Goal: Task Accomplishment & Management: Manage account settings

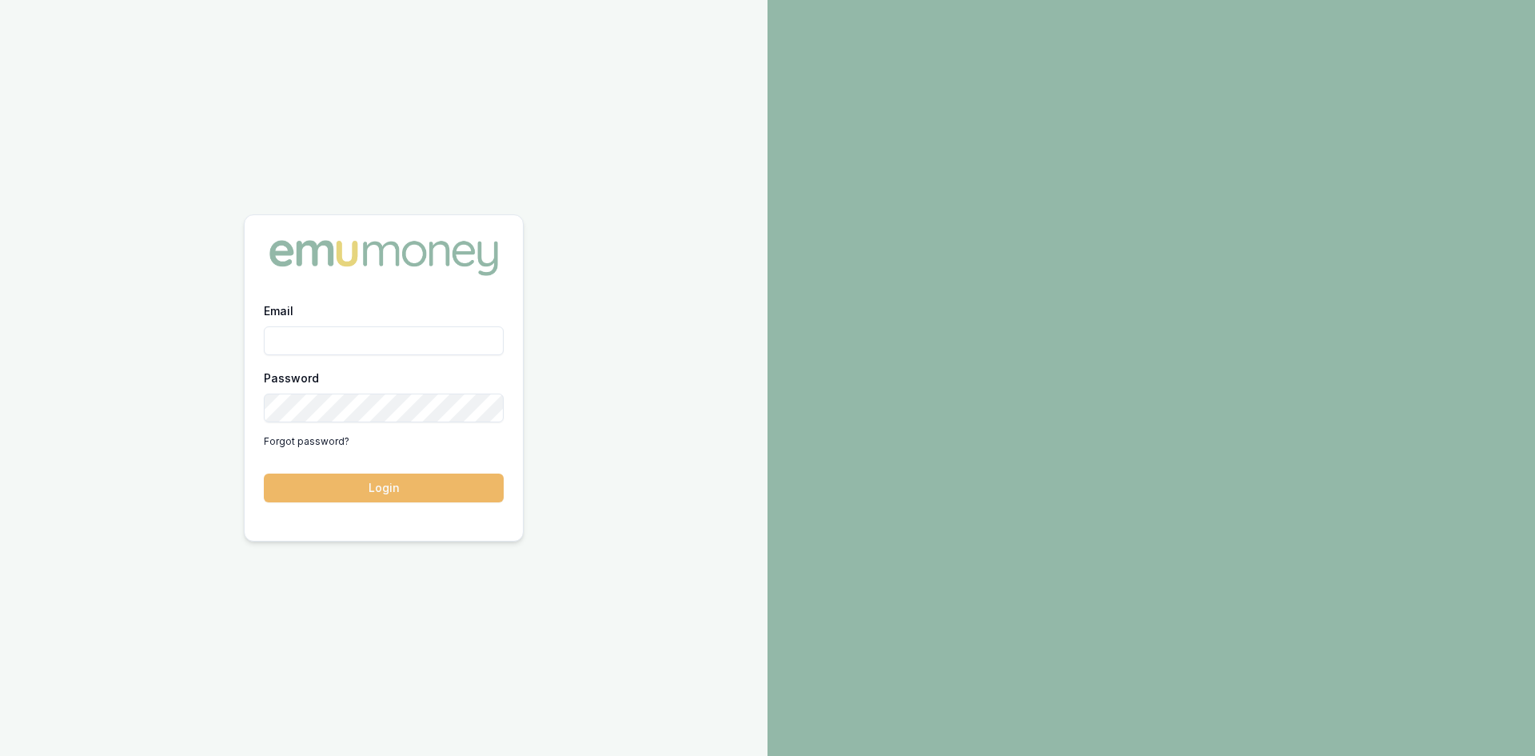
type input "steven.nguyen@emumoney.com.au"
click at [381, 486] on button "Login" at bounding box center [384, 487] width 240 height 29
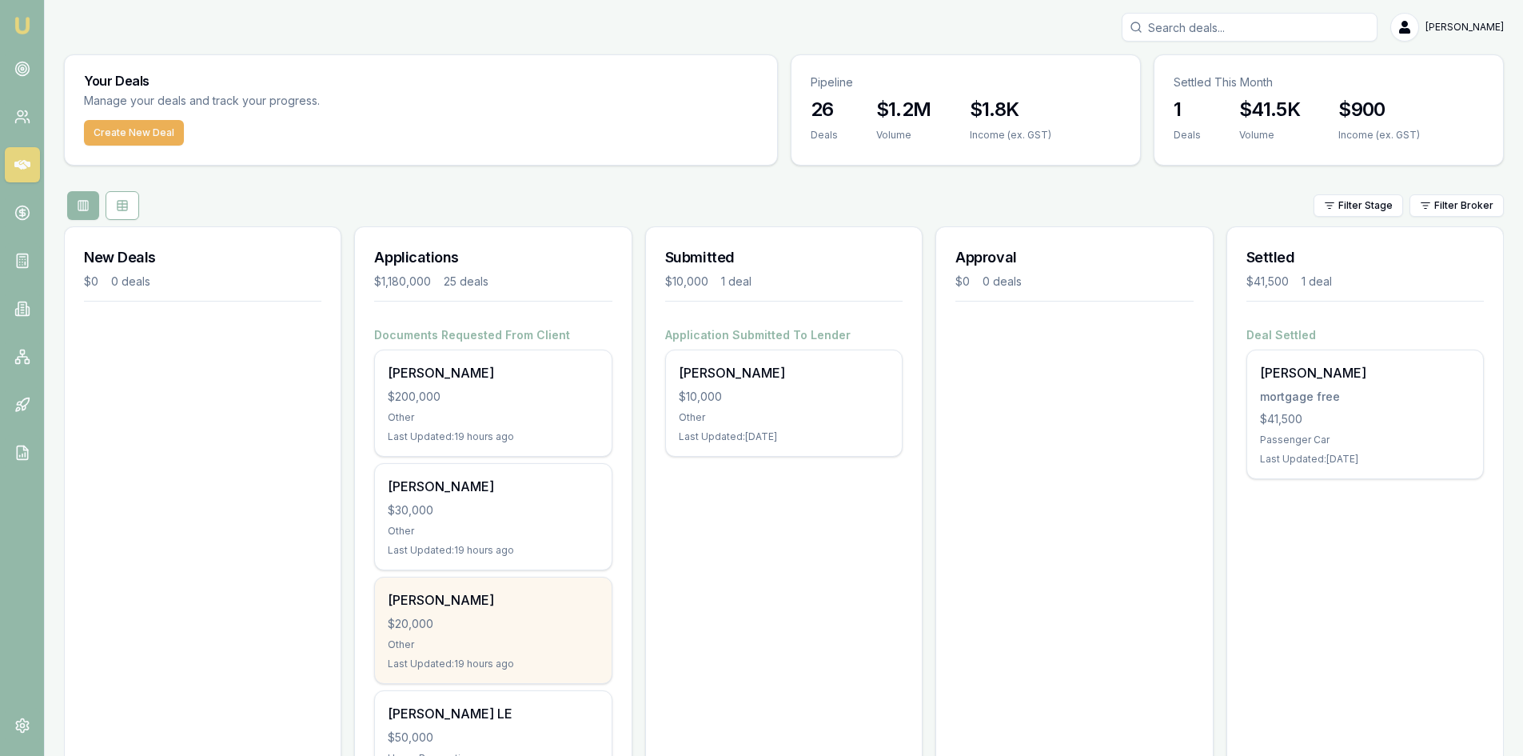
click at [429, 627] on div "$20,000" at bounding box center [493, 624] width 210 height 16
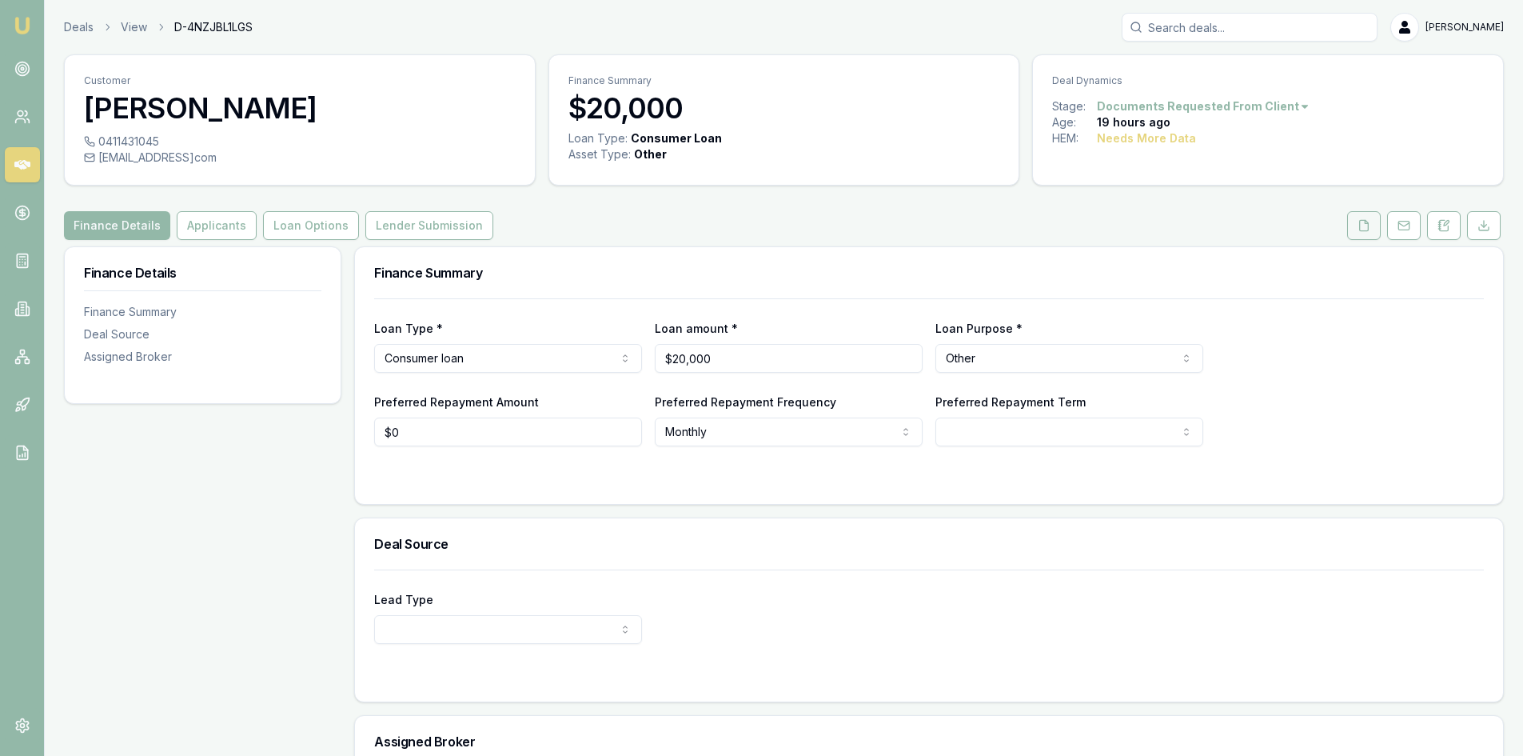
click at [1372, 230] on button at bounding box center [1364, 225] width 34 height 29
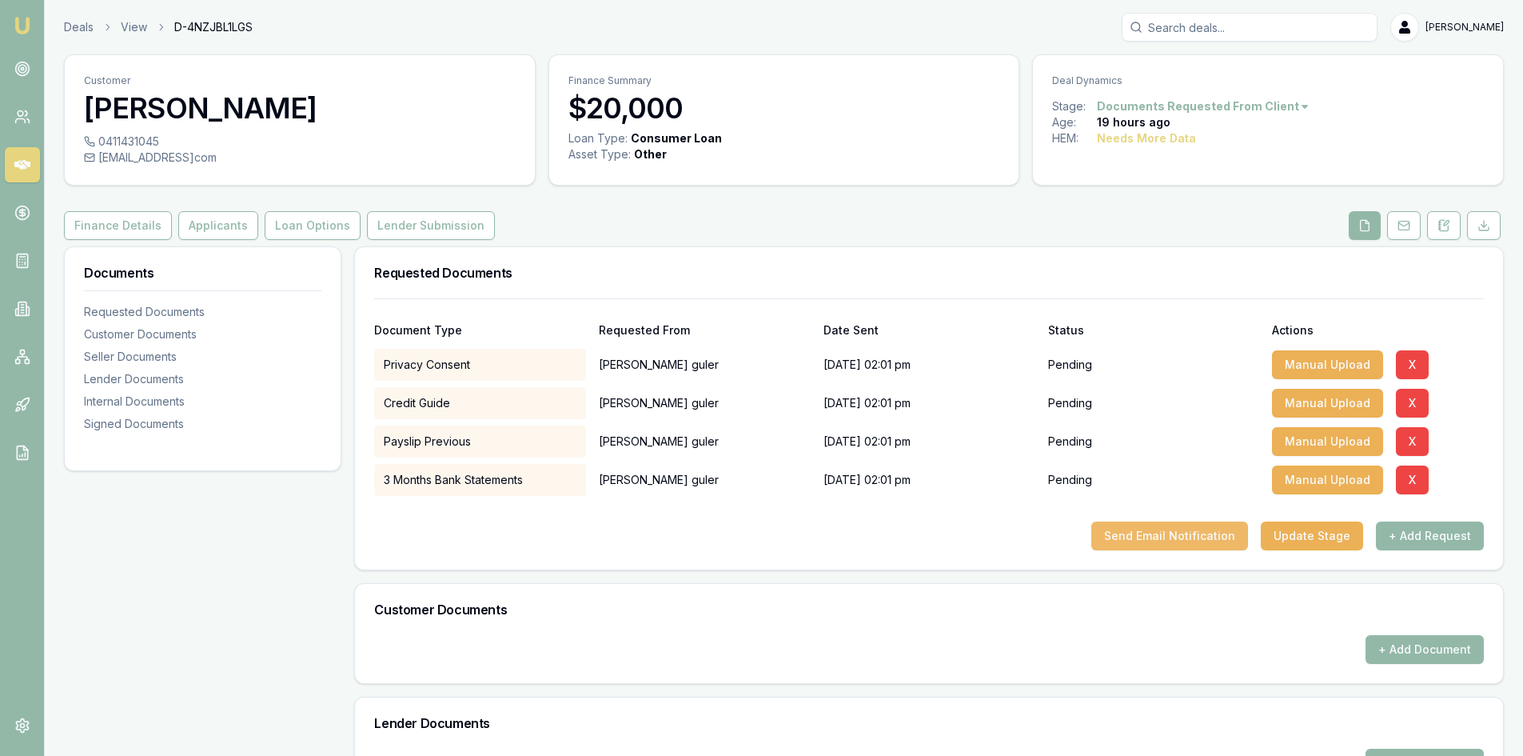
click at [1151, 536] on button "Send Email Notification" at bounding box center [1169, 535] width 157 height 29
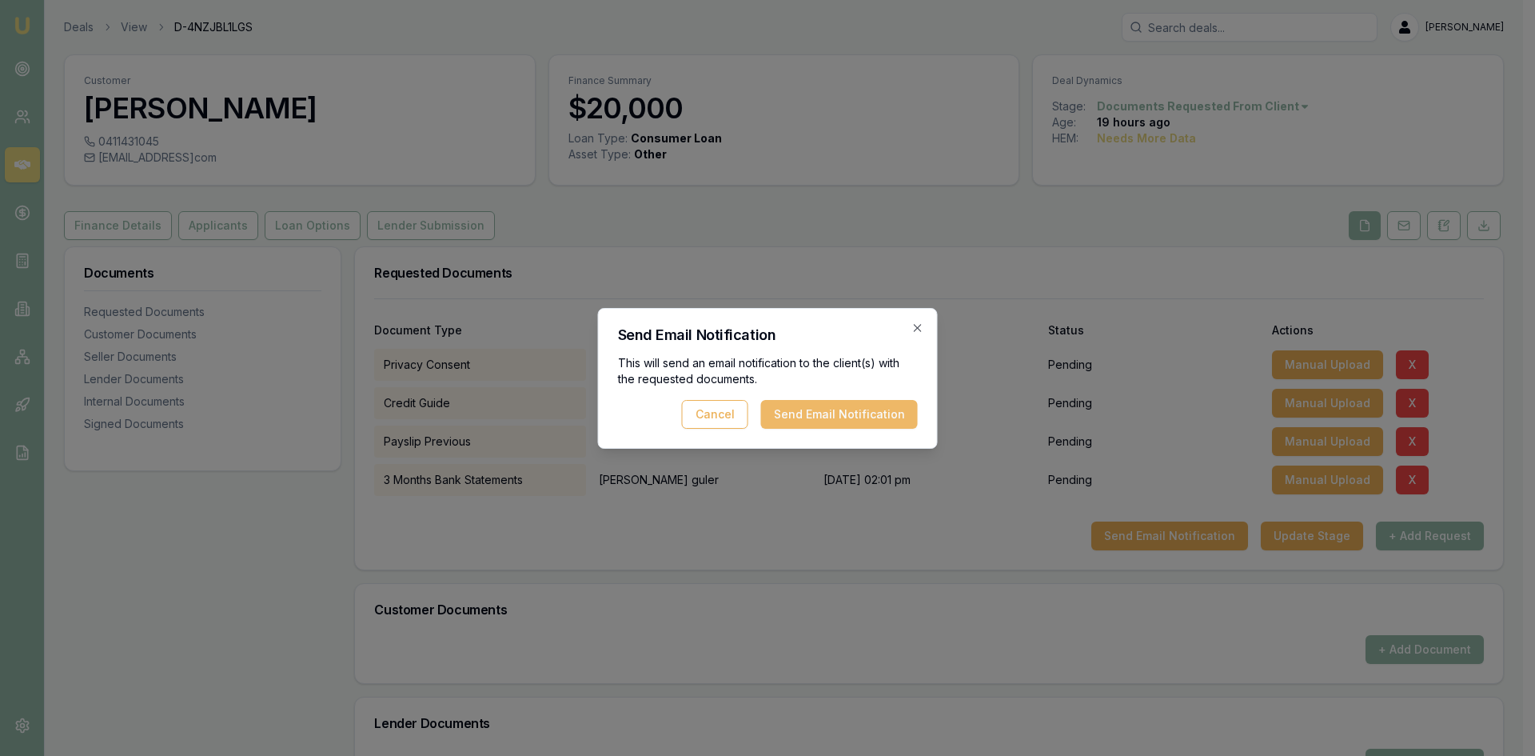
click at [817, 413] on button "Send Email Notification" at bounding box center [839, 414] width 157 height 29
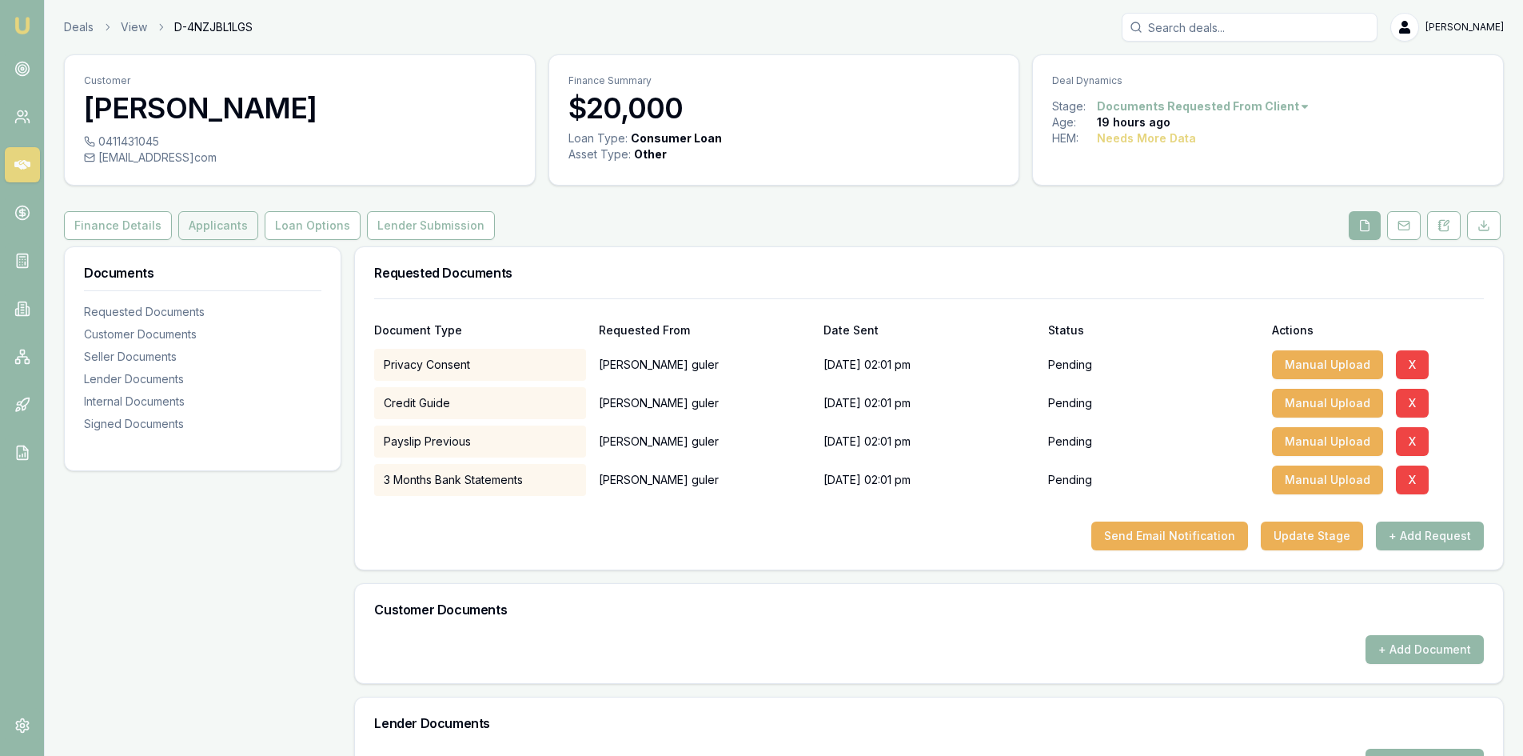
click at [213, 227] on button "Applicants" at bounding box center [218, 225] width 80 height 29
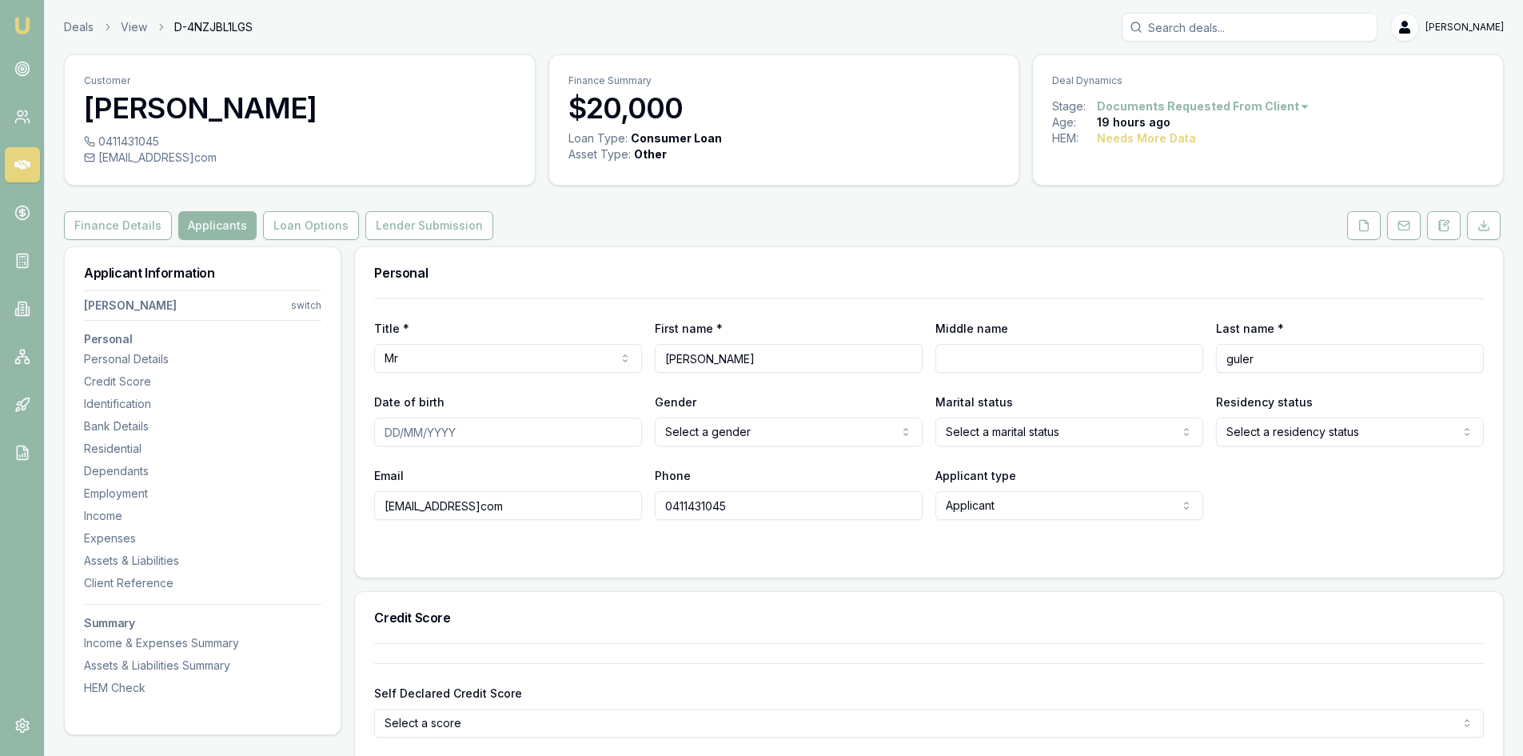
click at [404, 508] on input "hasang145366@gmailcom" at bounding box center [508, 505] width 268 height 29
click at [503, 508] on input "hasang145366@gmailcom" at bounding box center [508, 505] width 268 height 29
type input "[EMAIL_ADDRESS][DOMAIN_NAME]"
click at [1370, 224] on button at bounding box center [1364, 225] width 34 height 29
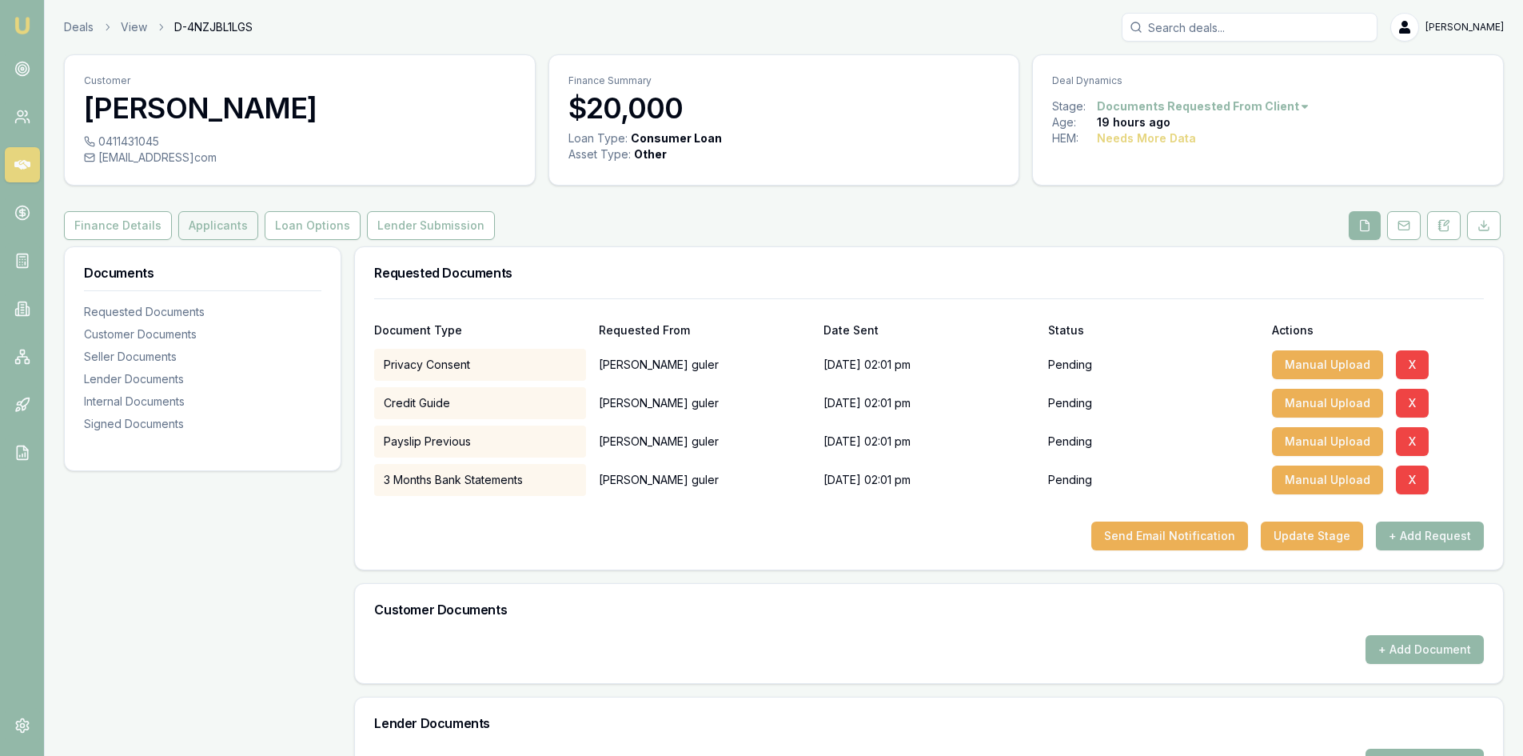
click at [196, 229] on button "Applicants" at bounding box center [218, 225] width 80 height 29
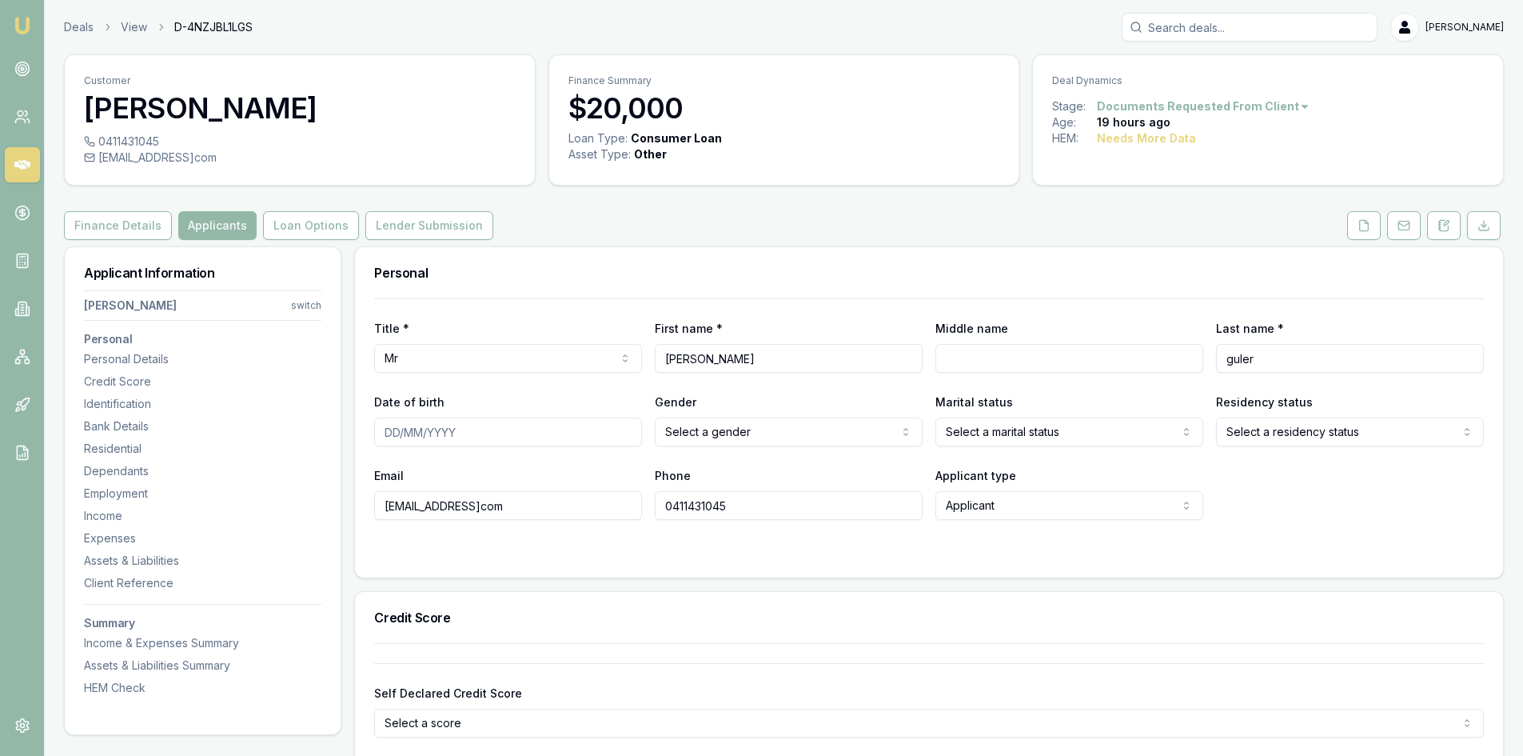
click at [503, 509] on input "hasang145366@gmailcom" at bounding box center [508, 505] width 268 height 29
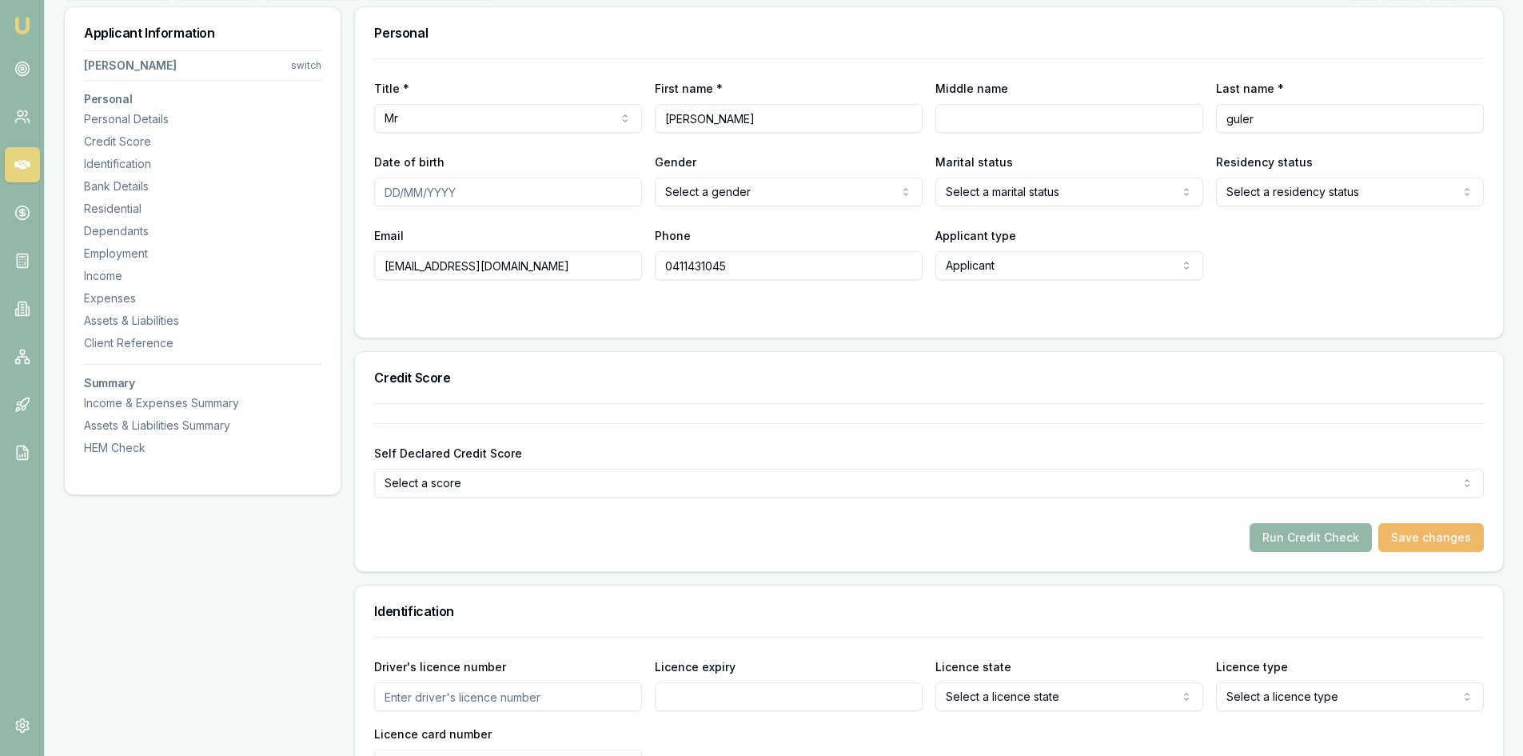
click at [1426, 542] on button "Save changes" at bounding box center [1431, 537] width 106 height 29
type input "[EMAIL_ADDRESS][DOMAIN_NAME]"
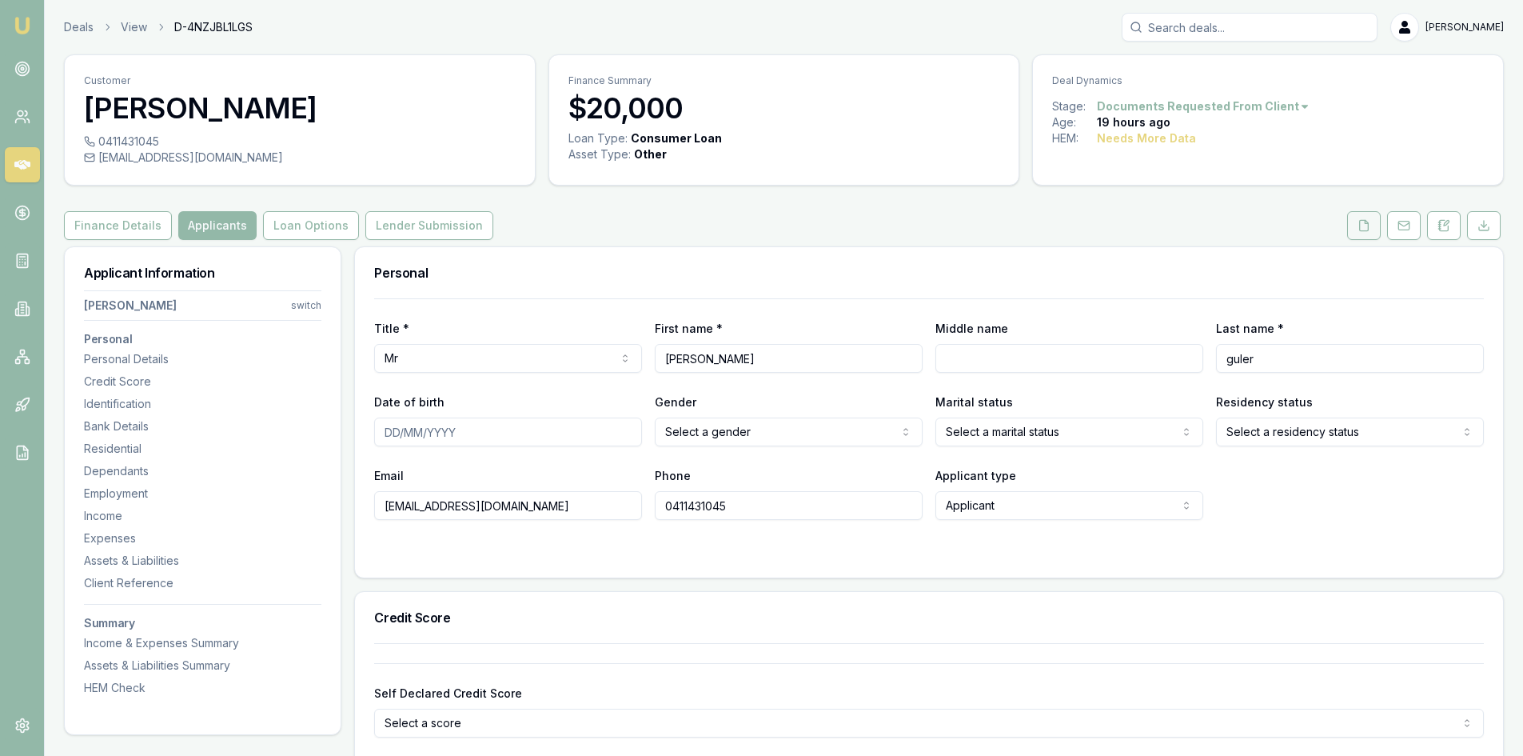
click at [1363, 223] on icon at bounding box center [1364, 225] width 13 height 13
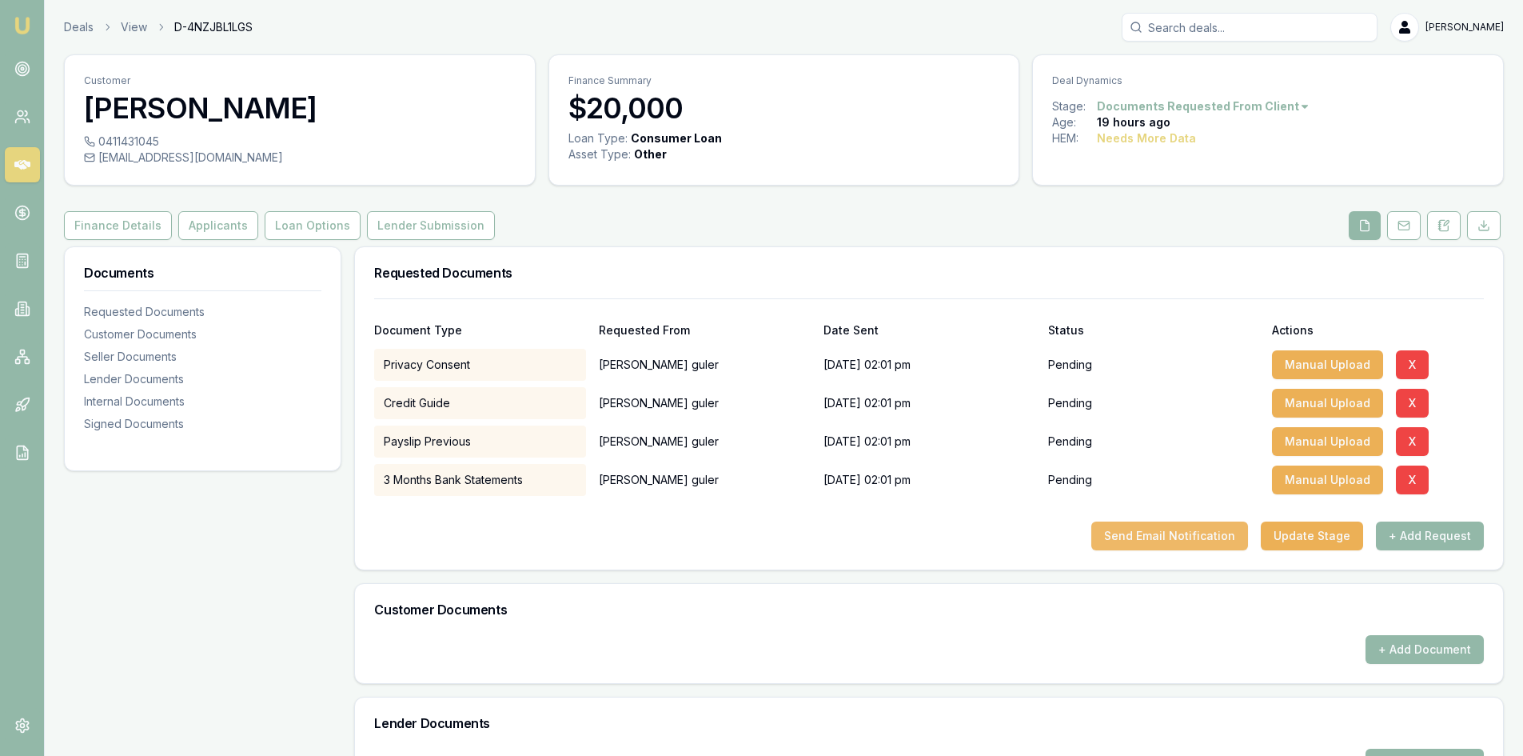
click at [1191, 532] on button "Send Email Notification" at bounding box center [1169, 535] width 157 height 29
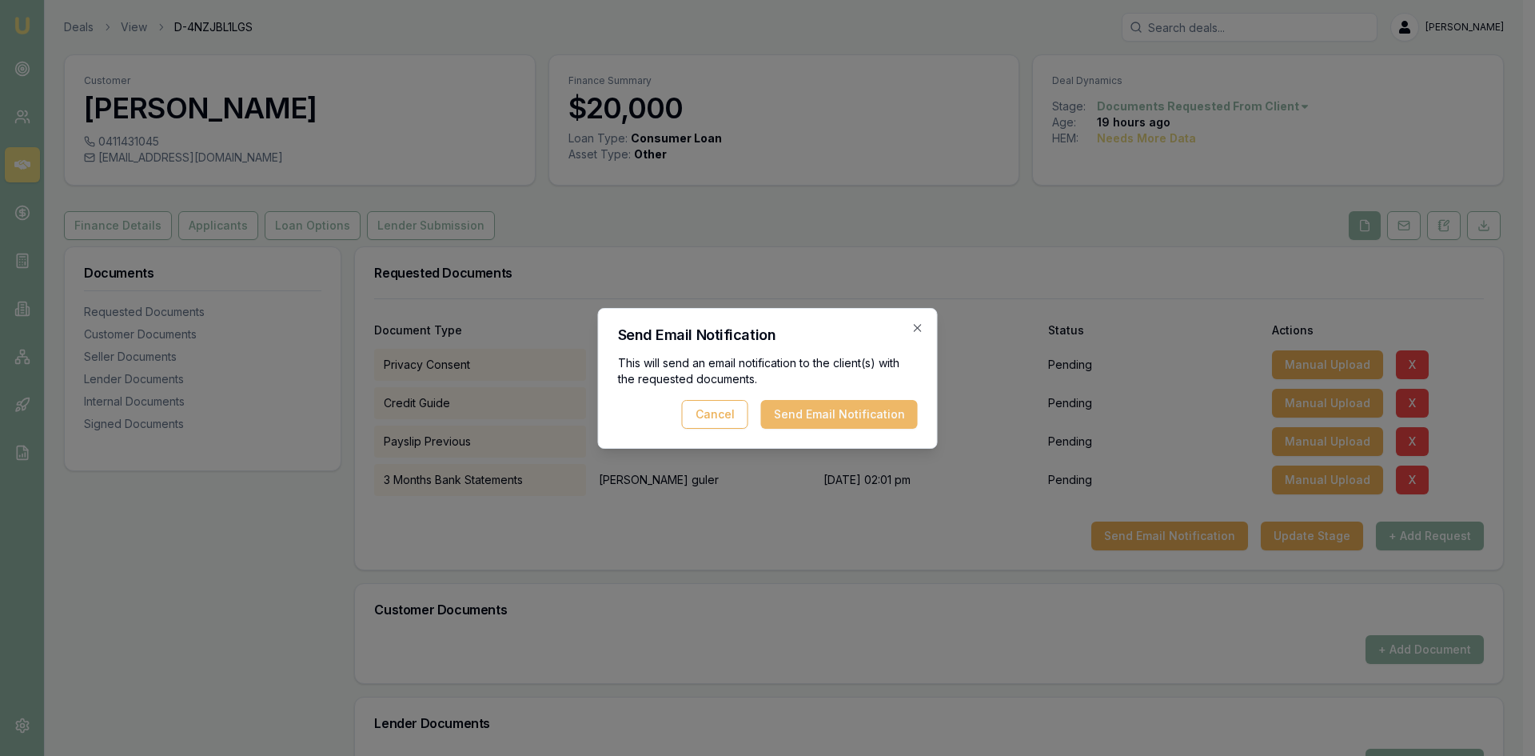
click at [884, 416] on button "Send Email Notification" at bounding box center [839, 414] width 157 height 29
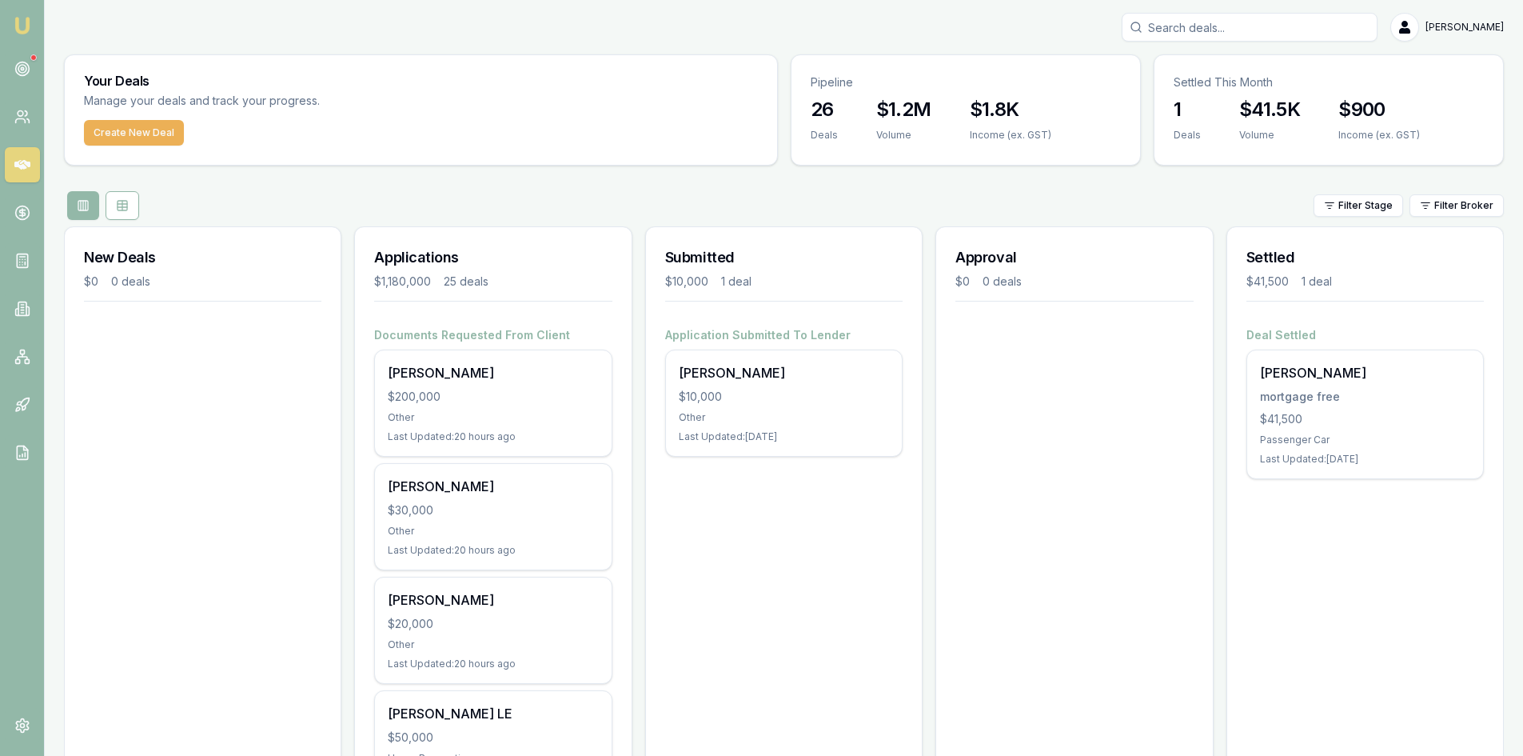
scroll to position [80, 0]
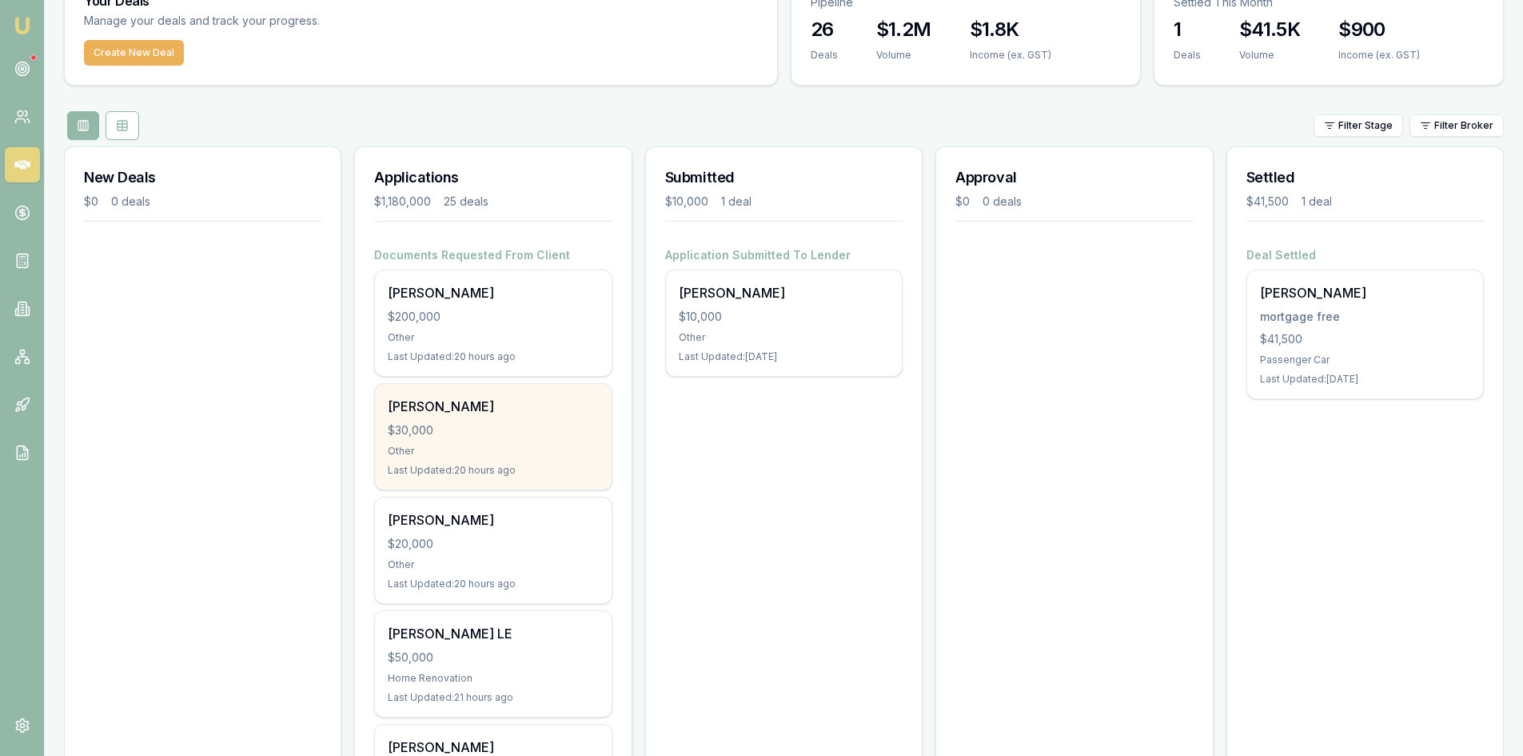
click at [492, 442] on div "[PERSON_NAME] $30,000 Other Last Updated: 20 hours ago" at bounding box center [493, 437] width 236 height 106
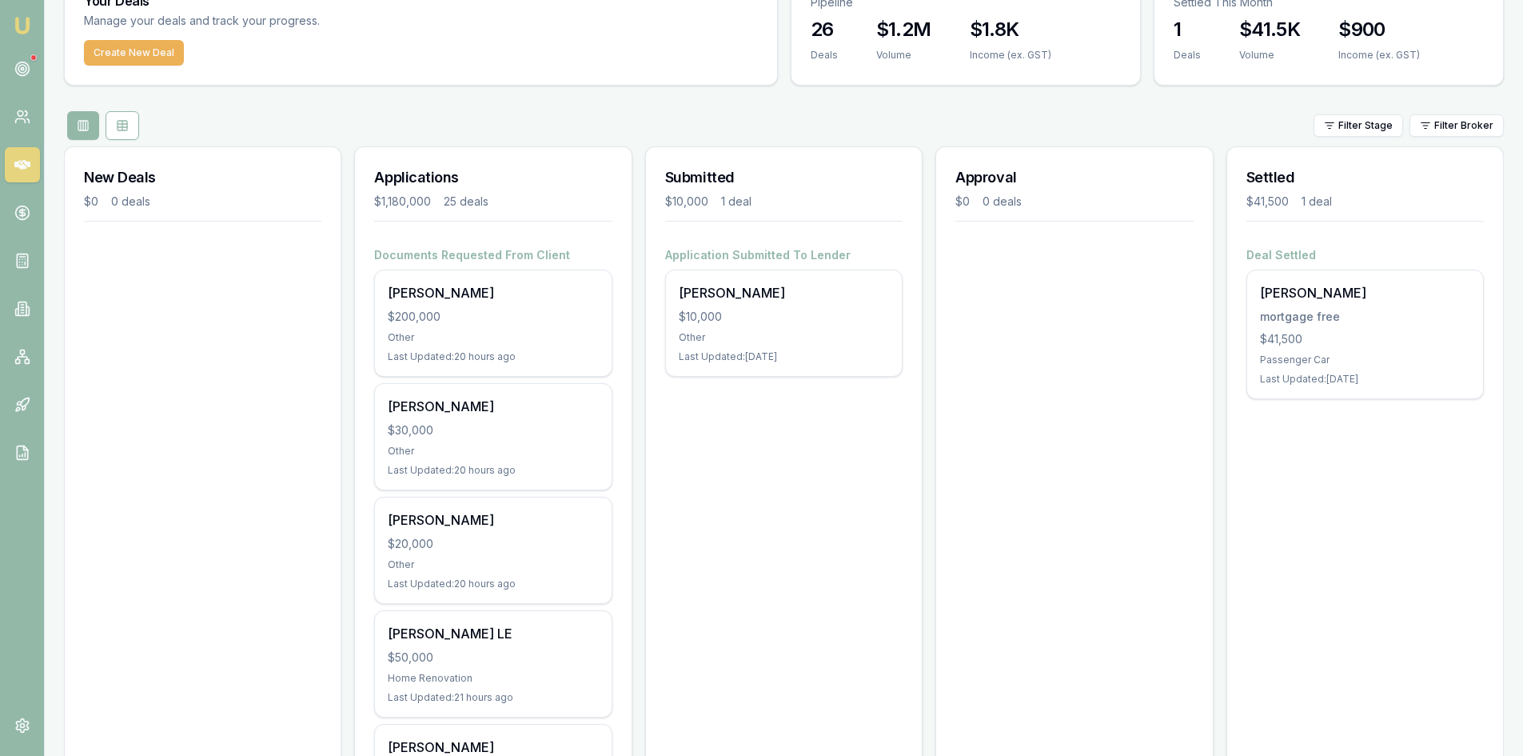
scroll to position [0, 0]
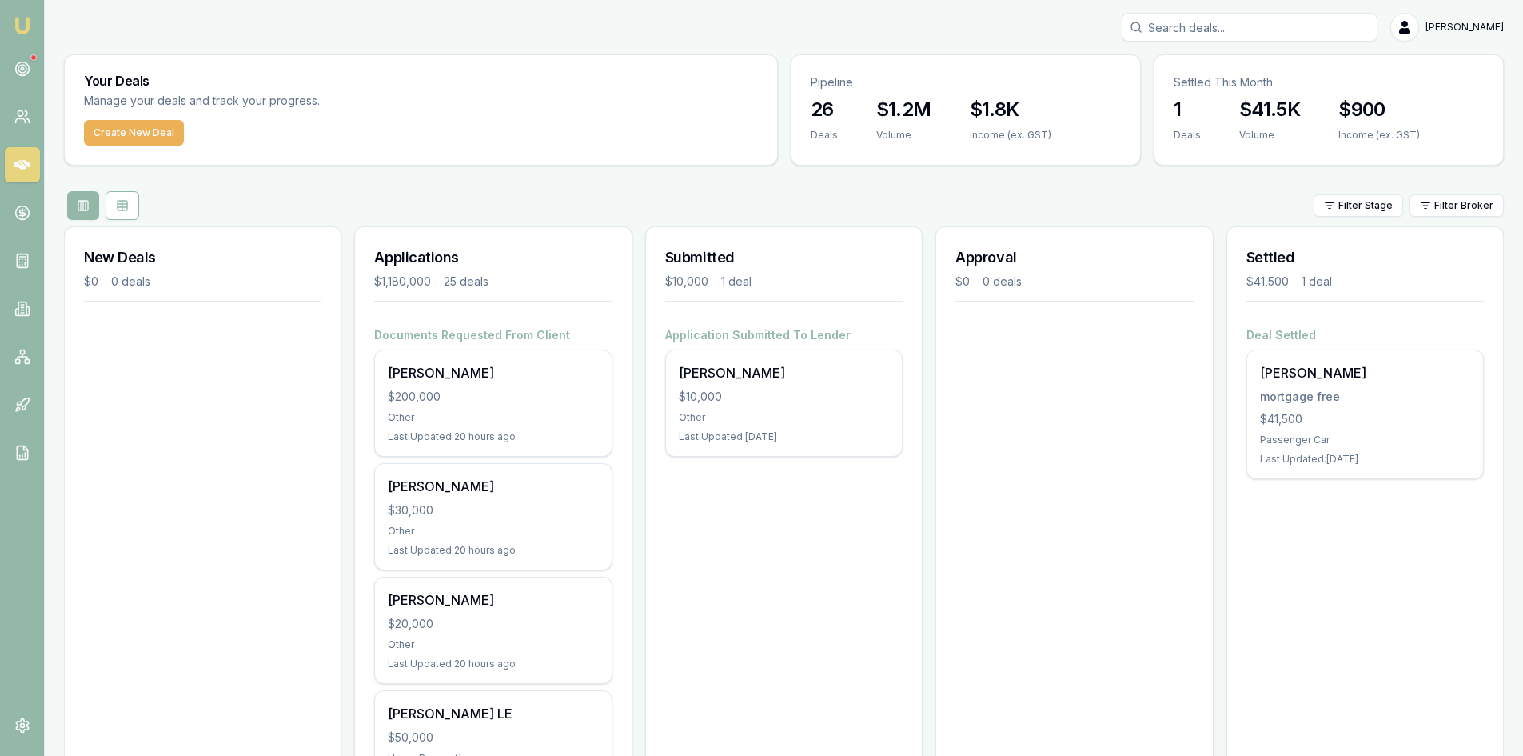
click at [1206, 22] on input "Search deals" at bounding box center [1250, 27] width 256 height 29
type input "paul"
click at [1203, 70] on p "Paul Phatara-Atikom" at bounding box center [1249, 70] width 241 height 16
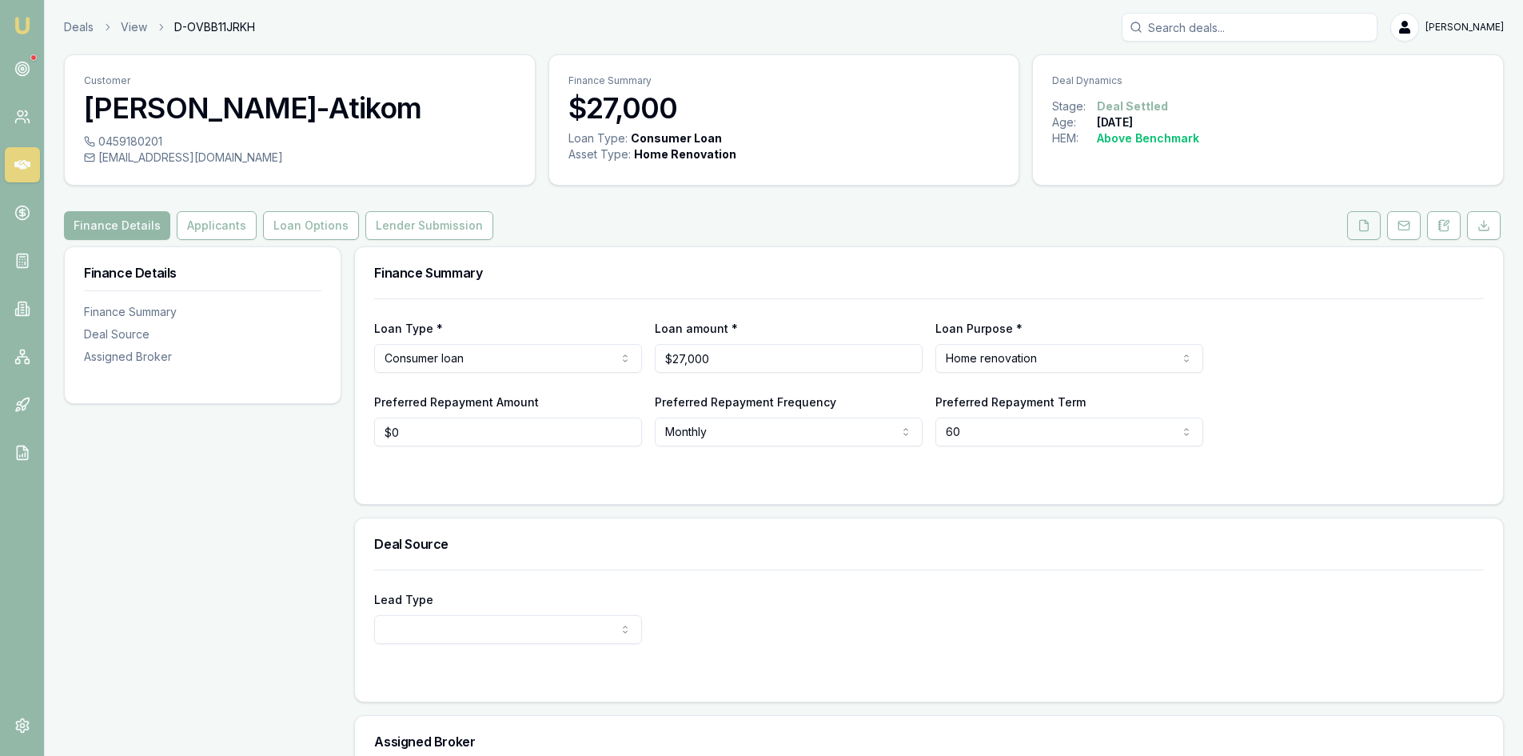
click at [1372, 216] on button at bounding box center [1364, 225] width 34 height 29
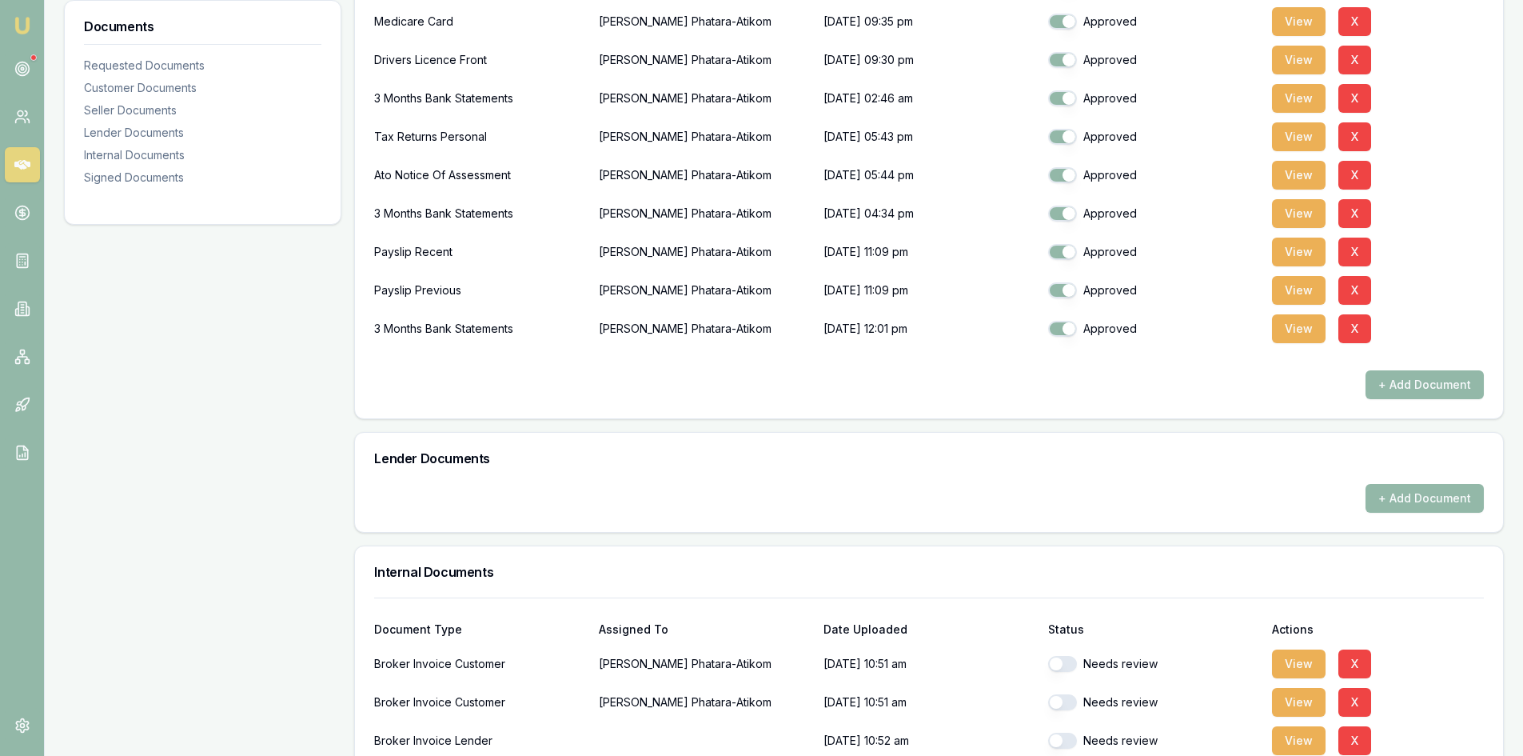
scroll to position [640, 0]
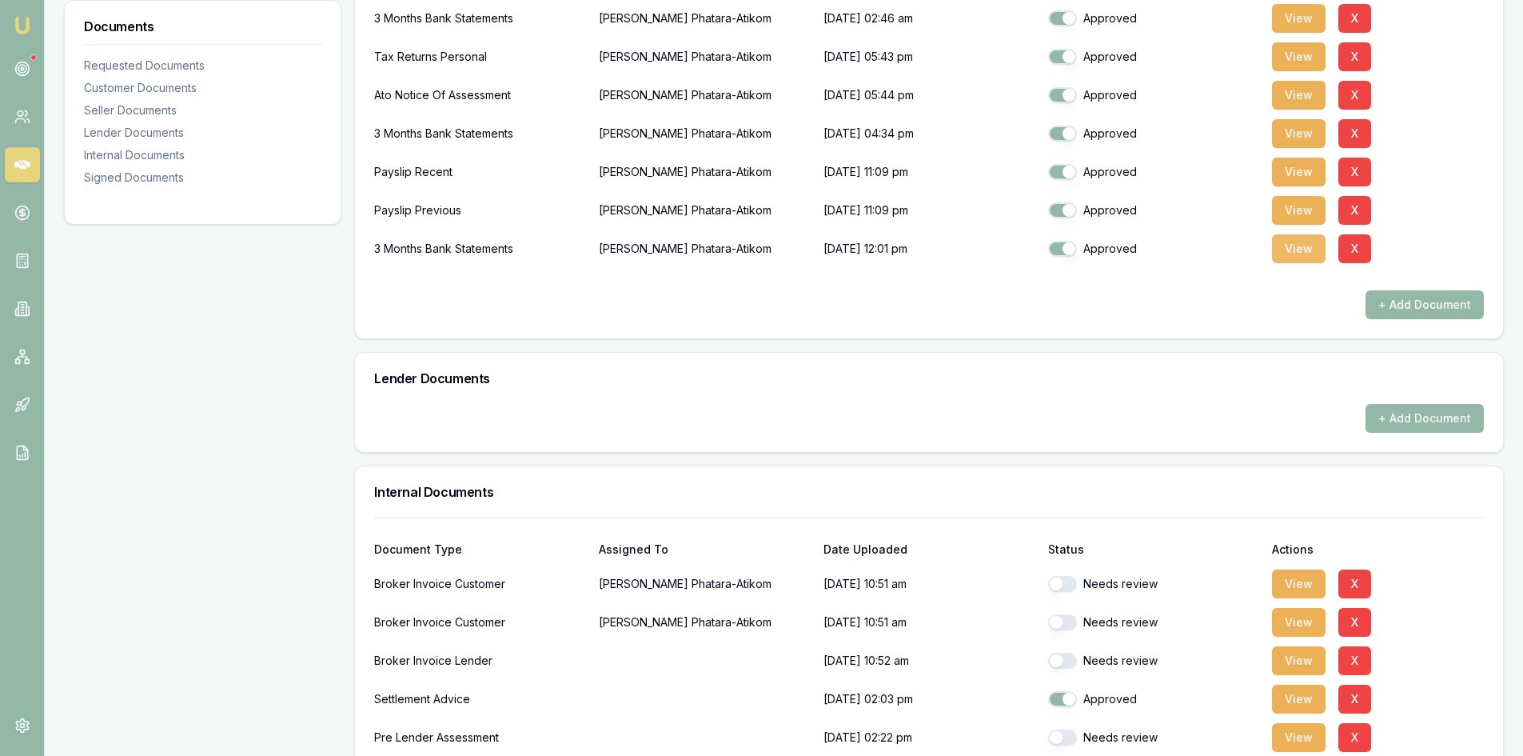
click at [1299, 255] on button "View" at bounding box center [1299, 248] width 54 height 29
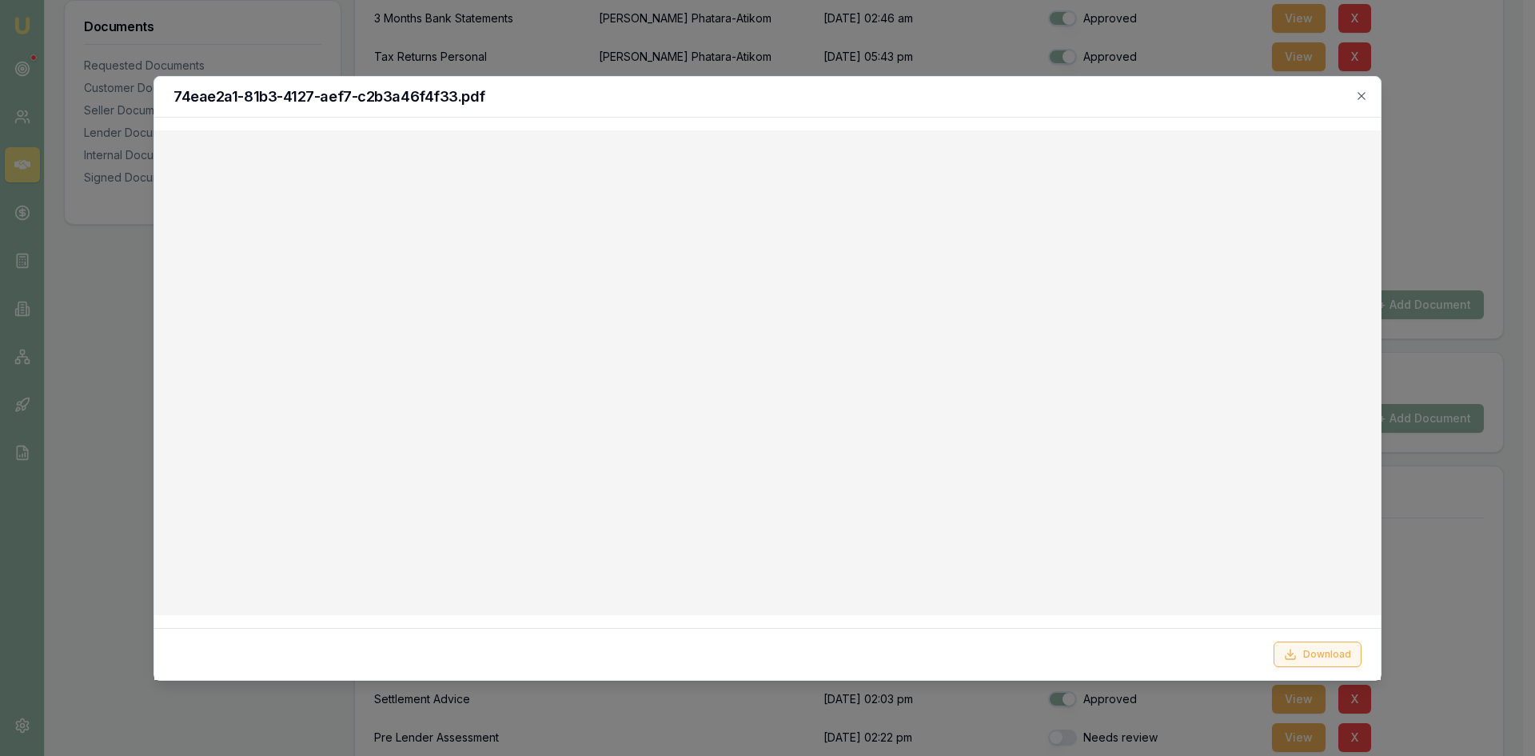
click at [1319, 662] on button "Download" at bounding box center [1318, 654] width 88 height 26
click at [1370, 97] on div "74eae2a1-81b3-4127-aef7-c2b3a46f4f33.pdf" at bounding box center [767, 97] width 1226 height 41
click at [1366, 100] on icon "button" at bounding box center [1361, 96] width 13 height 13
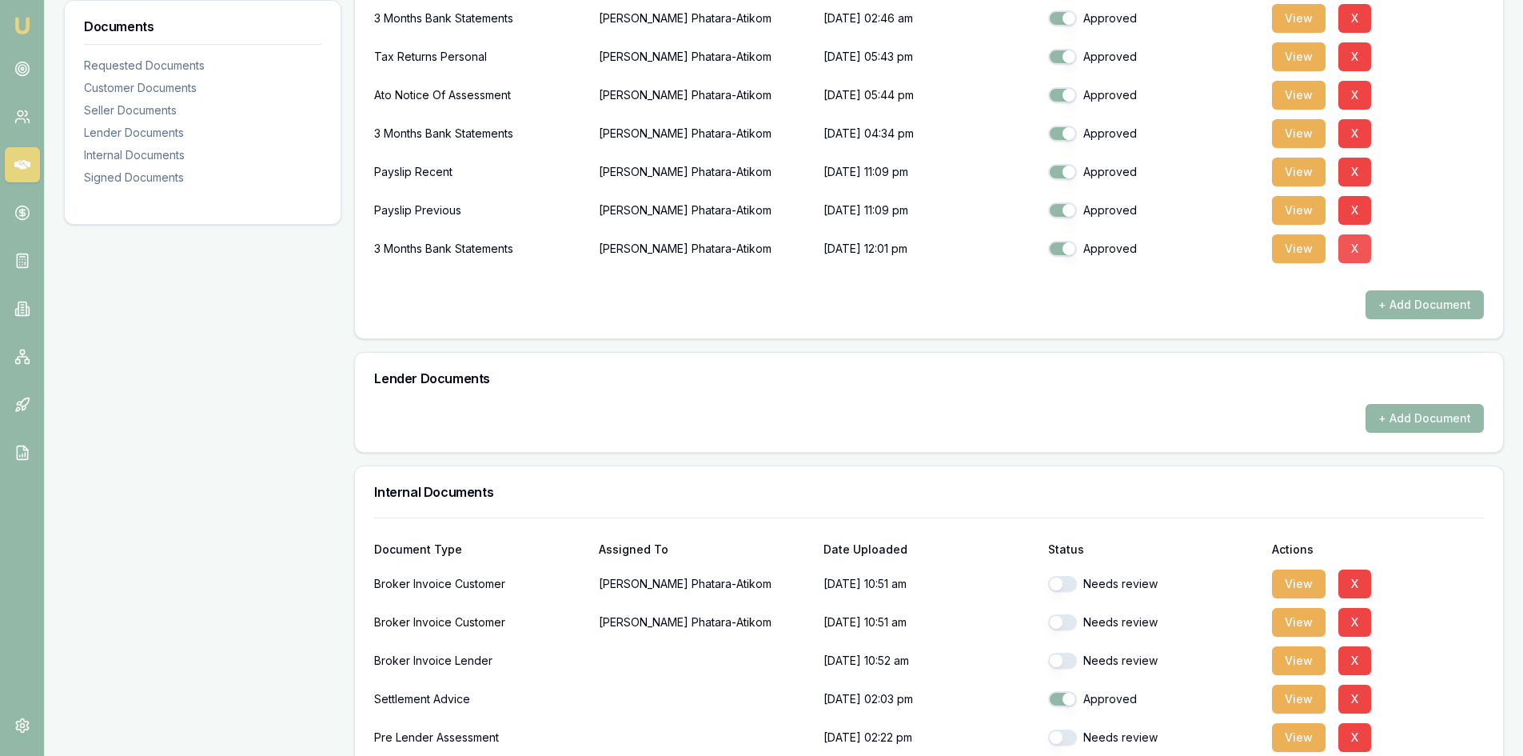
click at [1361, 248] on button "X" at bounding box center [1354, 248] width 33 height 29
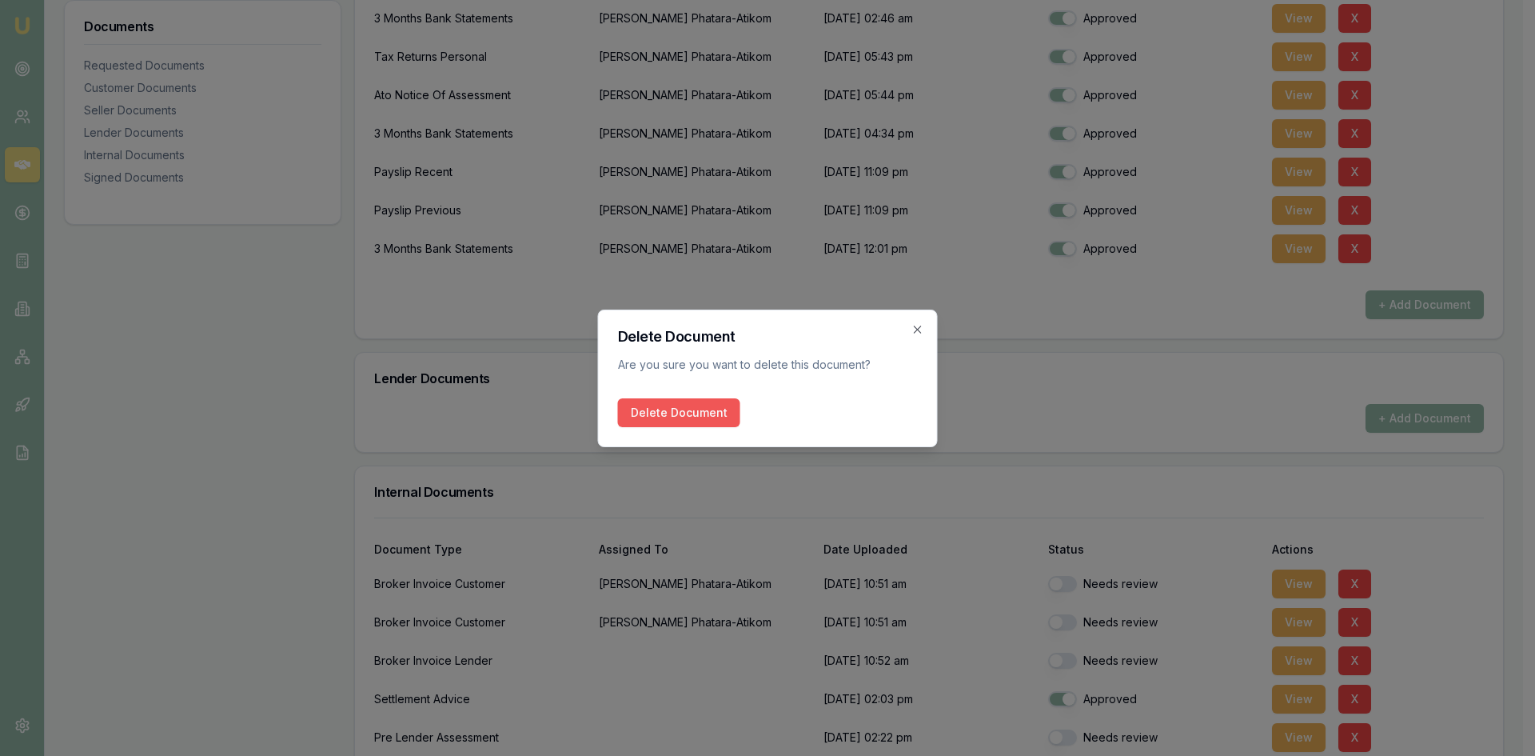
click at [685, 417] on button "Delete Document" at bounding box center [679, 412] width 122 height 29
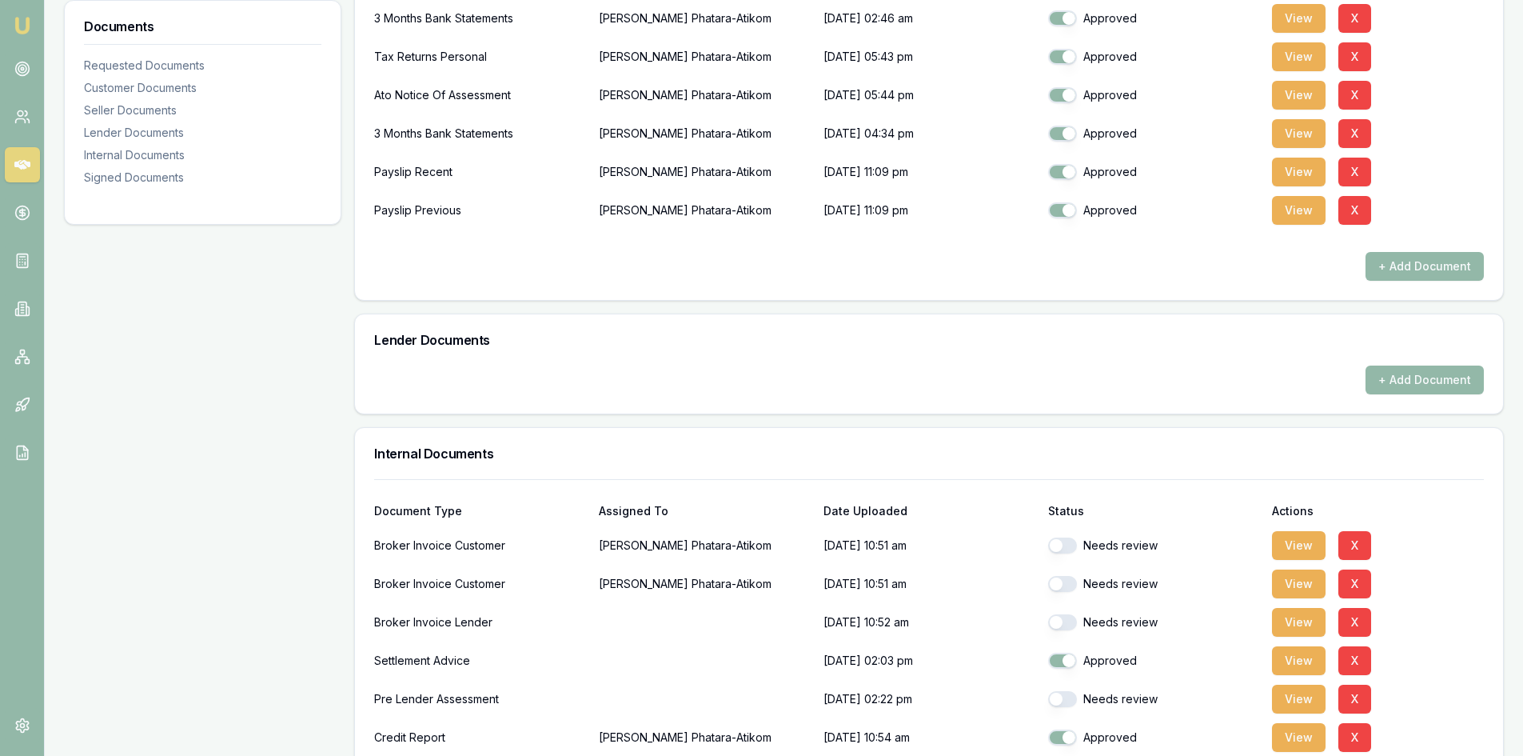
scroll to position [560, 0]
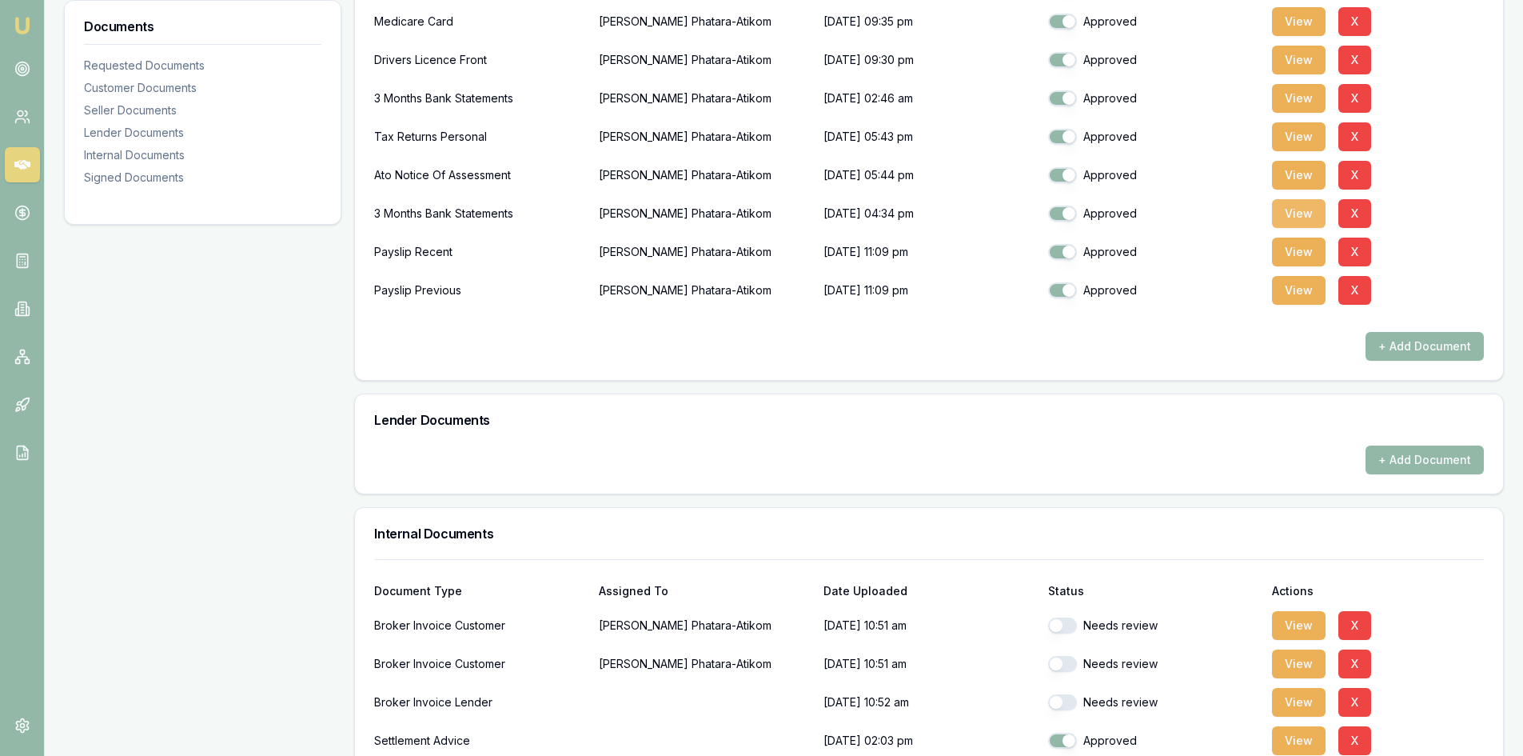
click at [1298, 211] on button "View" at bounding box center [1299, 213] width 54 height 29
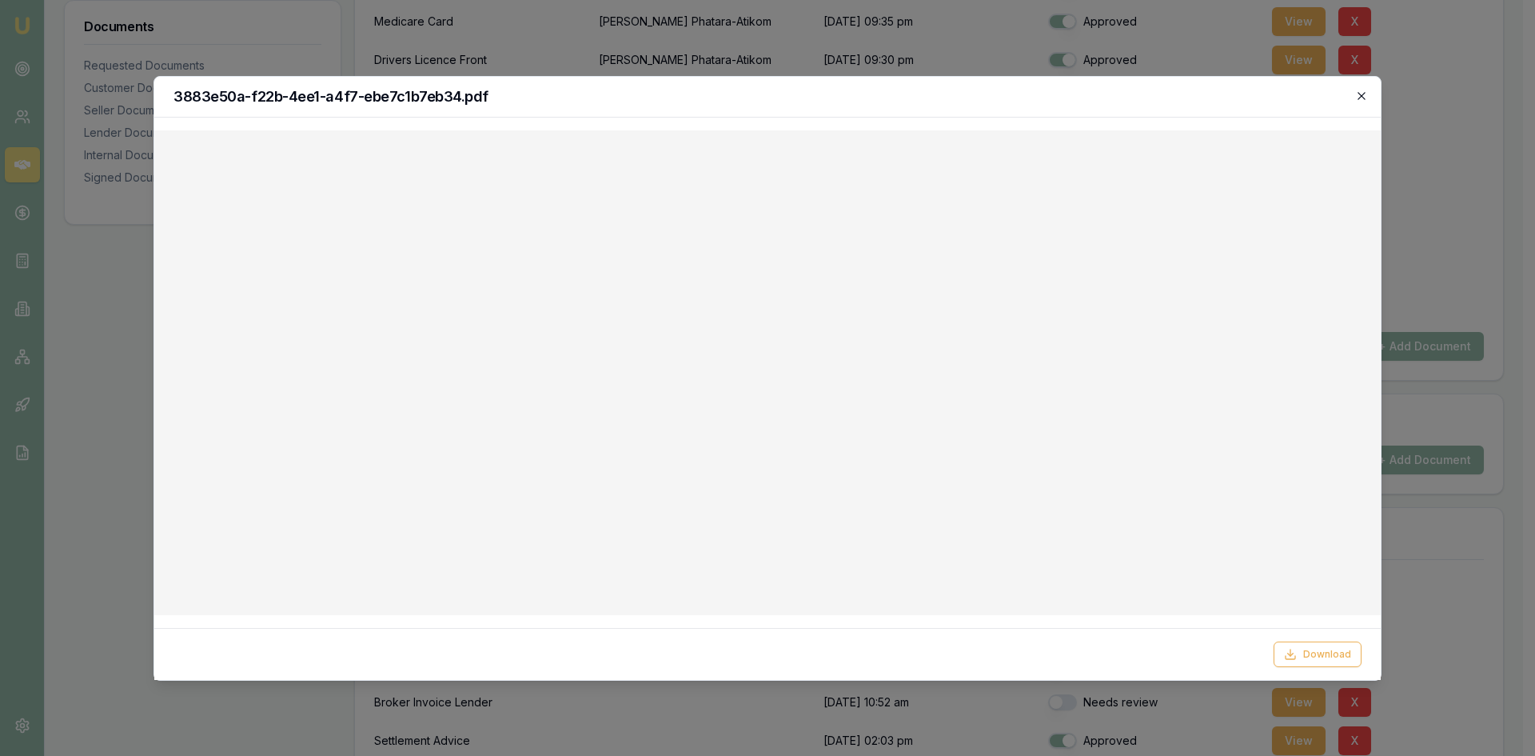
click at [1358, 96] on icon "button" at bounding box center [1361, 96] width 13 height 13
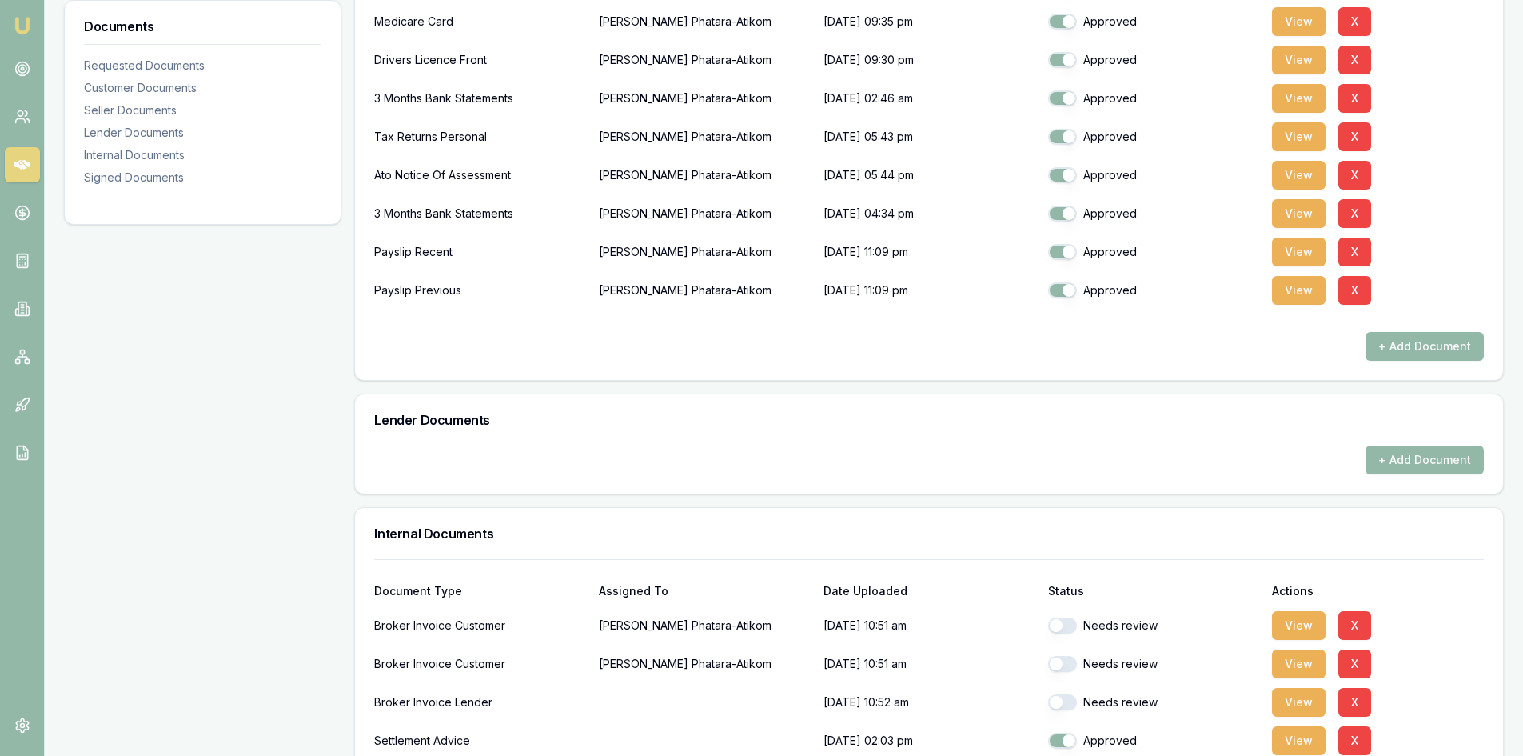
scroll to position [480, 0]
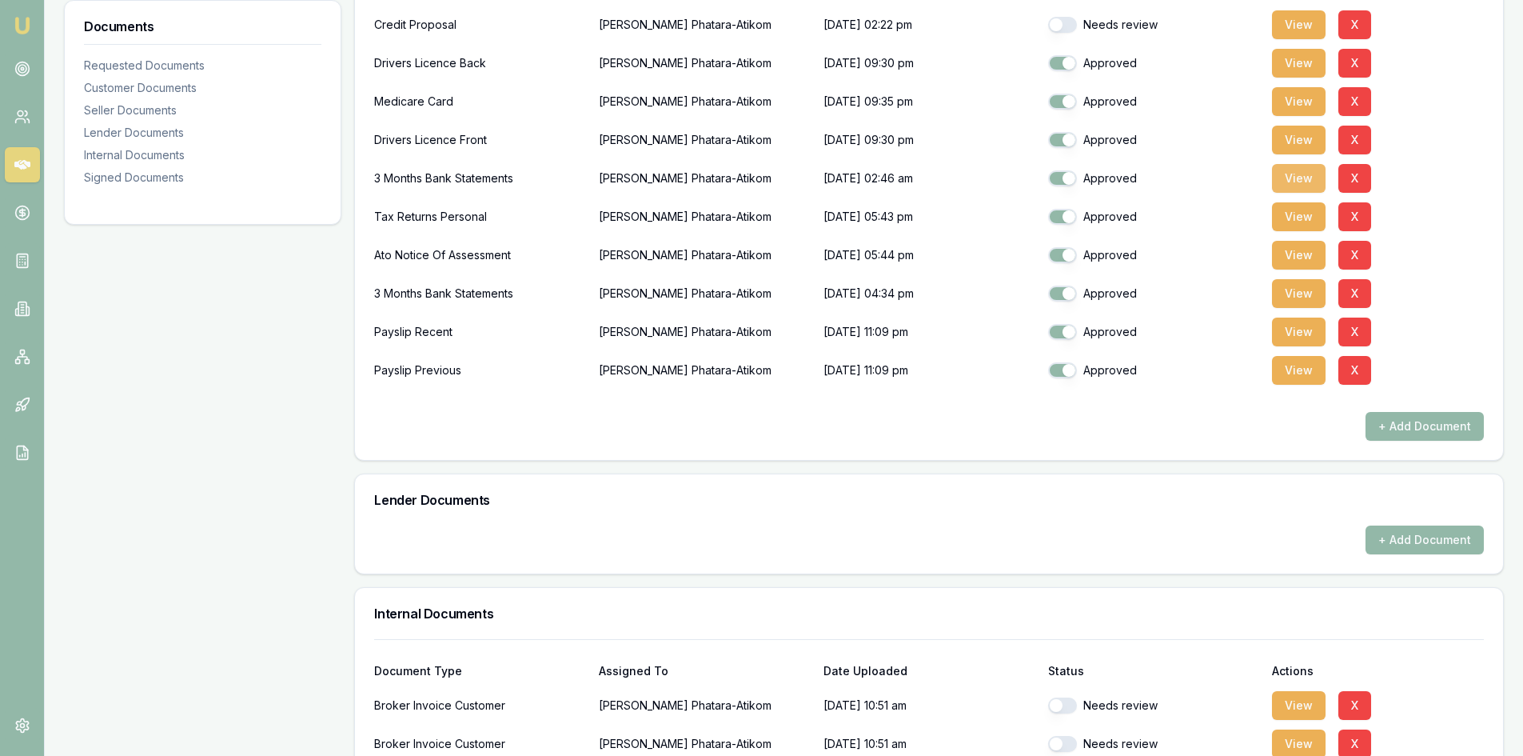
click at [1287, 173] on button "View" at bounding box center [1299, 178] width 54 height 29
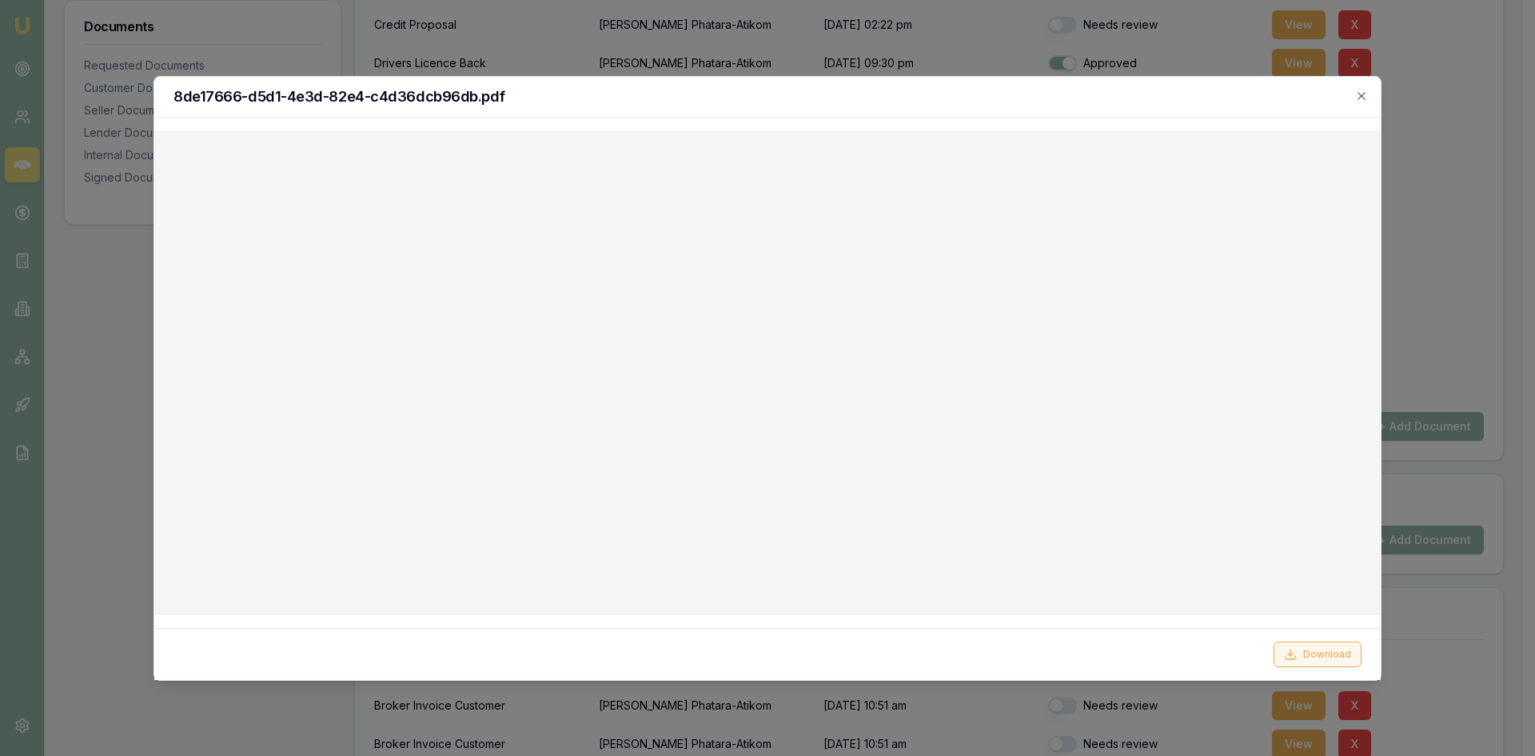
click at [1312, 653] on button "Download" at bounding box center [1318, 654] width 88 height 26
click at [1366, 95] on icon "button" at bounding box center [1361, 96] width 13 height 13
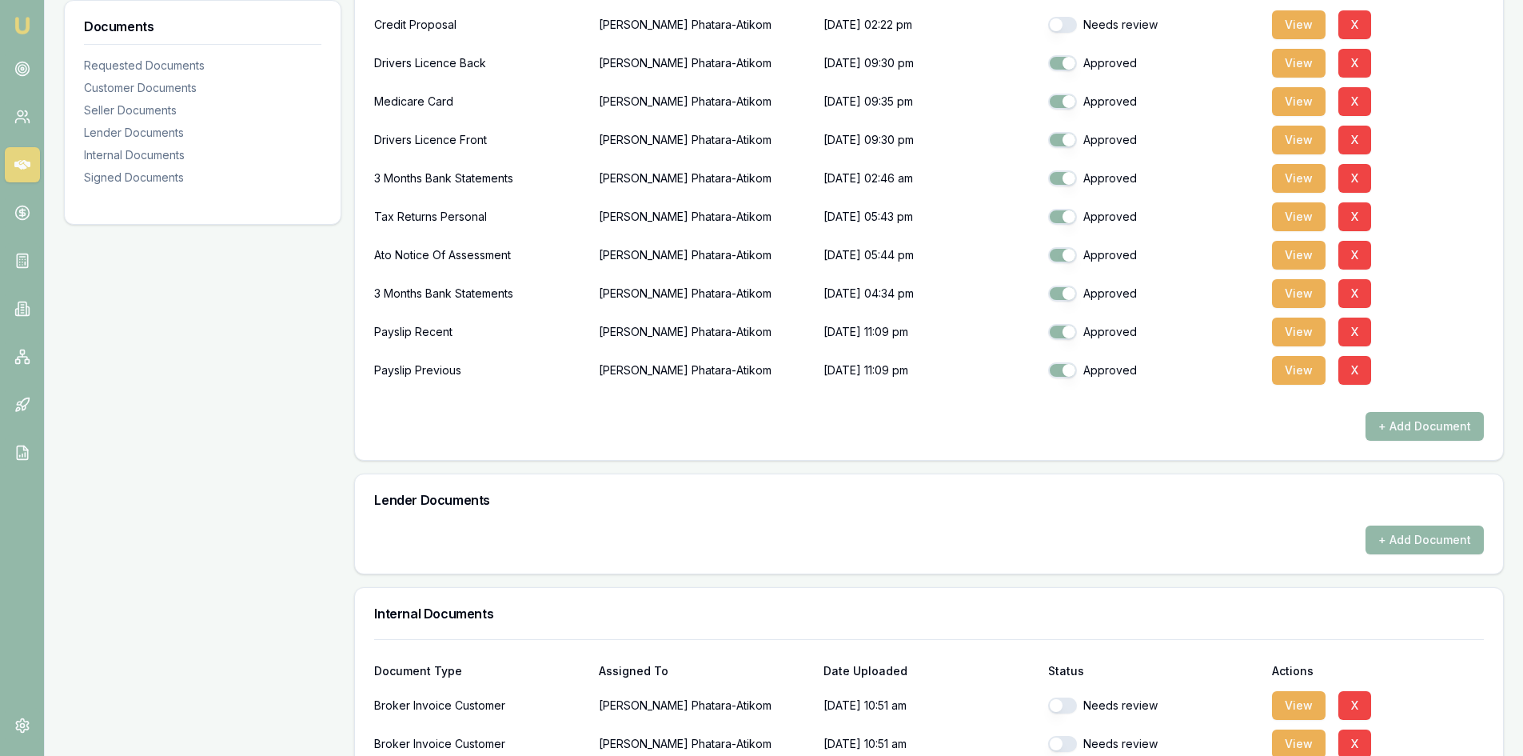
scroll to position [400, 0]
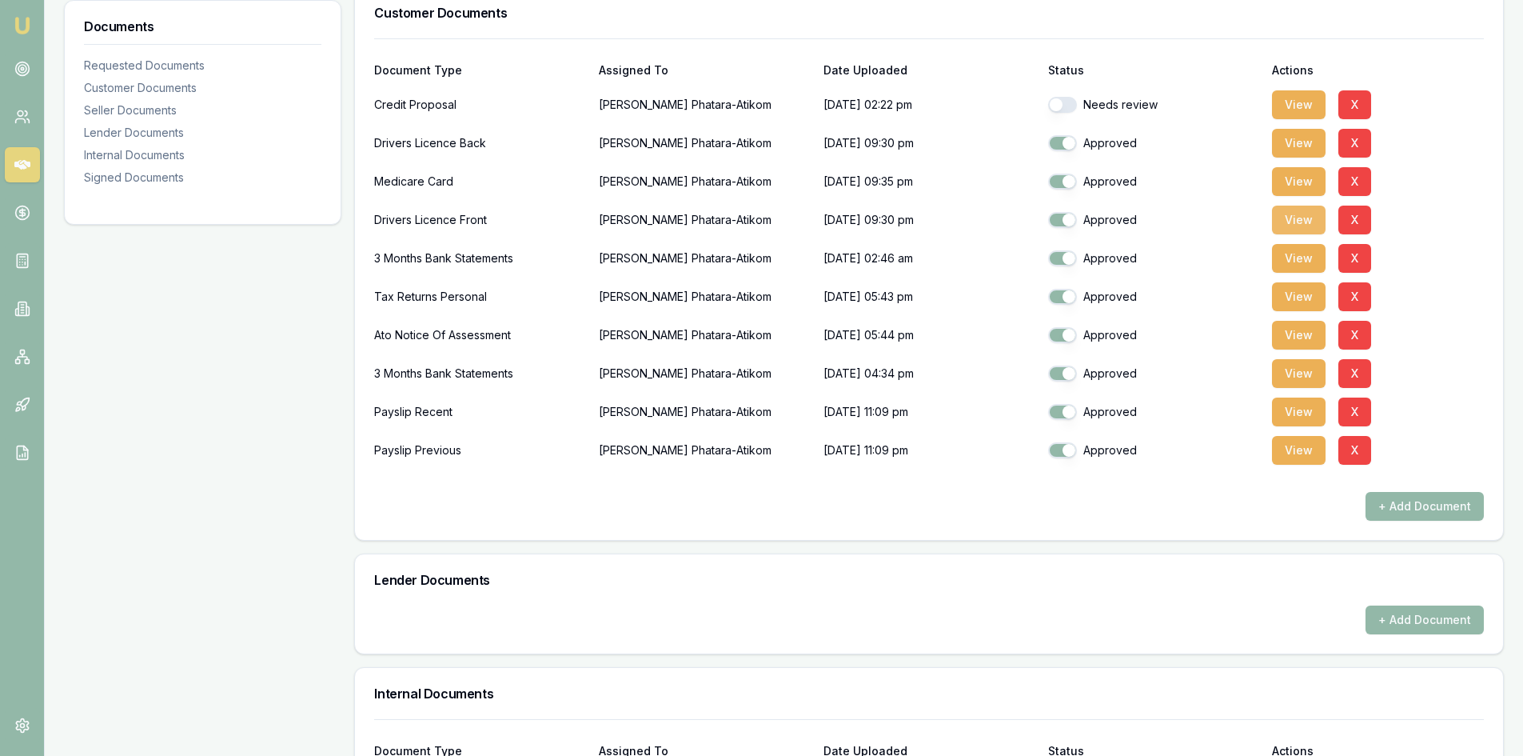
click at [1304, 221] on button "View" at bounding box center [1299, 219] width 54 height 29
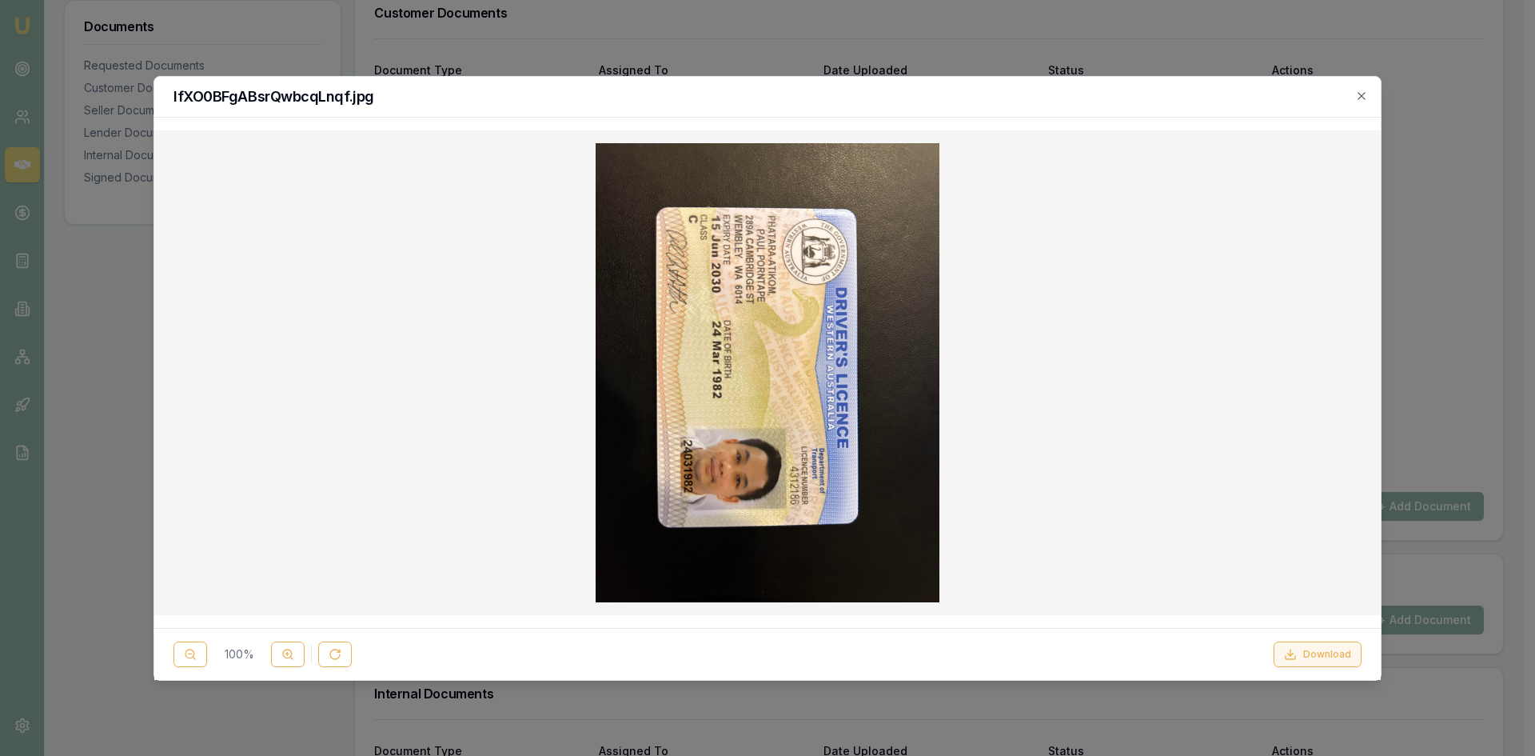
click at [1322, 658] on button "Download" at bounding box center [1318, 654] width 88 height 26
click at [1200, 334] on div at bounding box center [767, 372] width 1201 height 459
click at [1360, 98] on icon "button" at bounding box center [1361, 96] width 13 height 13
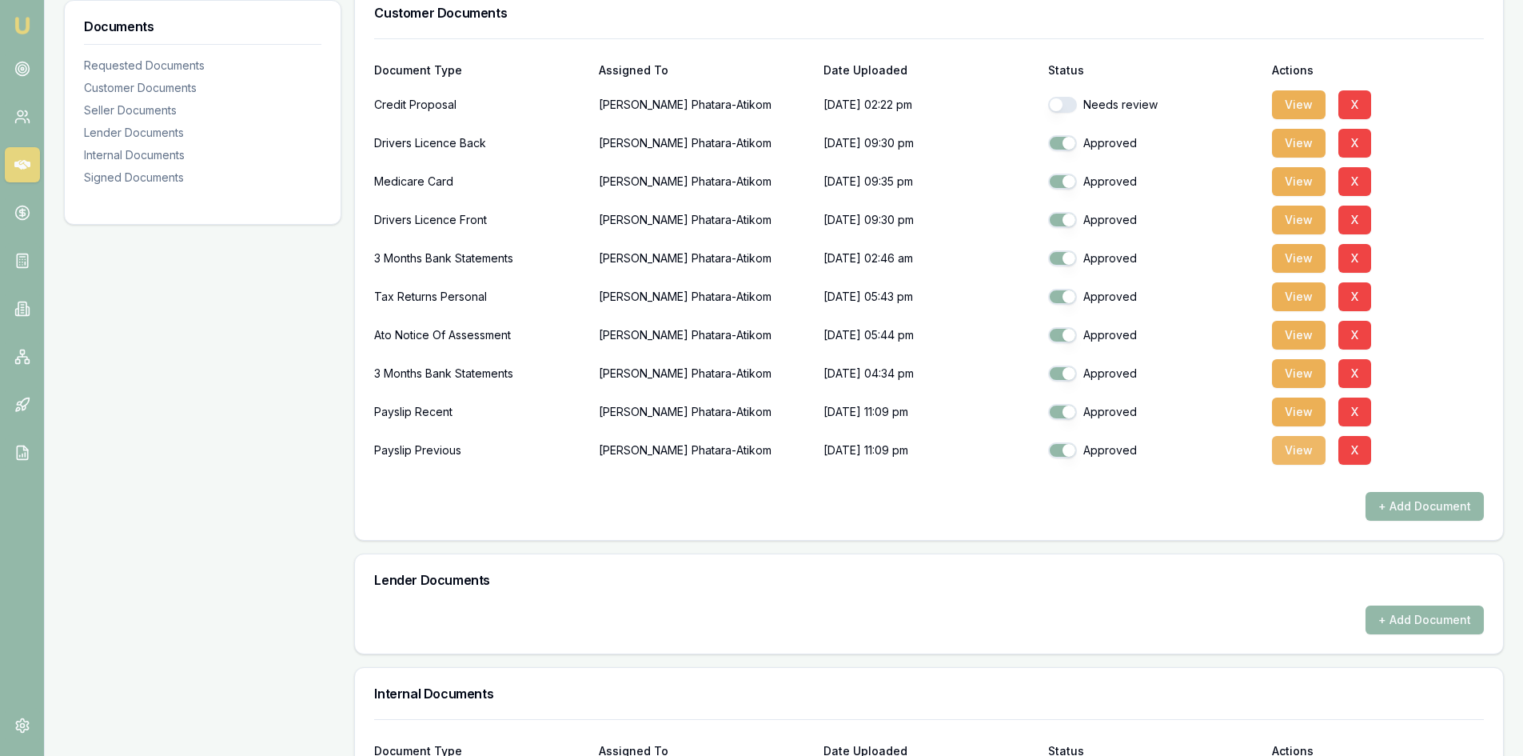
click at [1300, 454] on button "View" at bounding box center [1299, 450] width 54 height 29
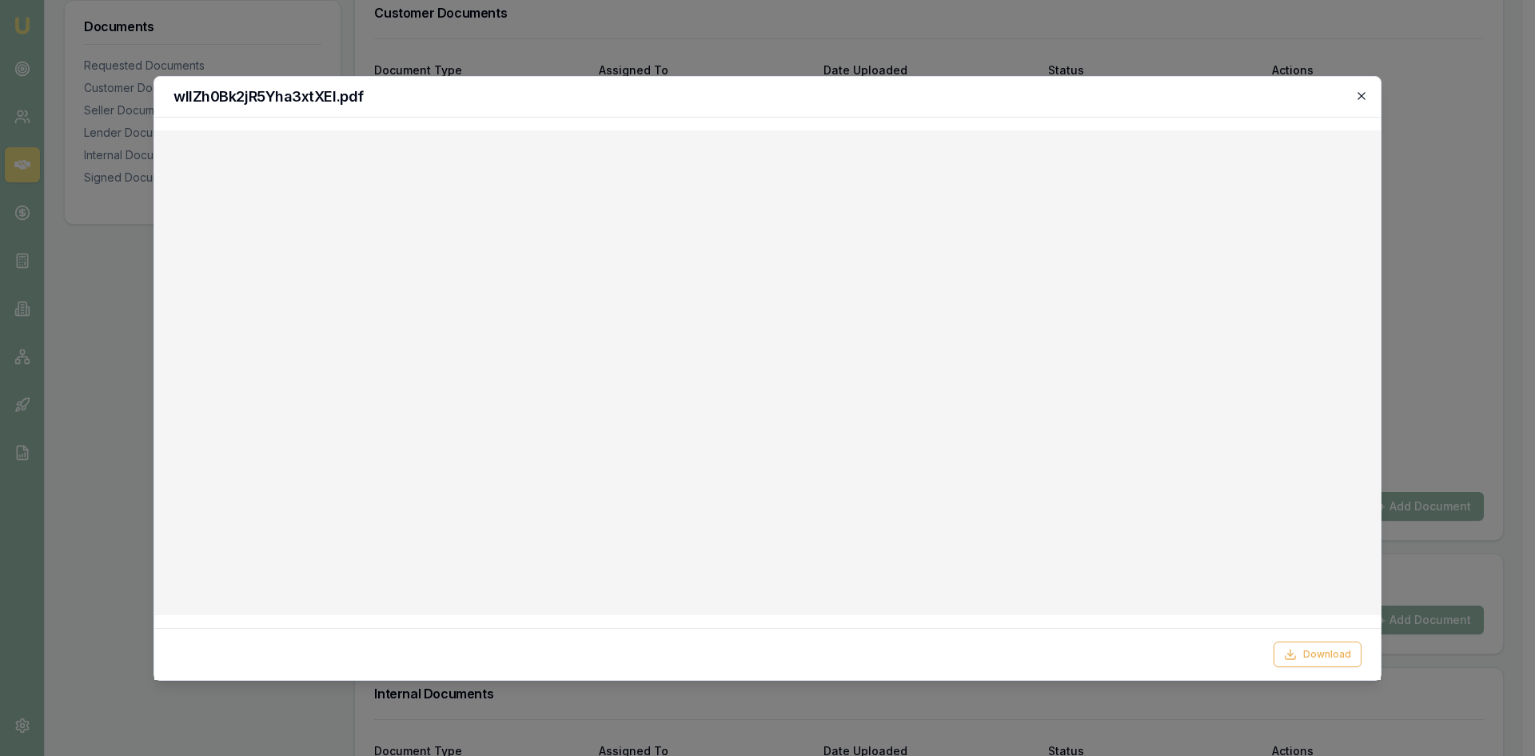
click at [1365, 99] on icon "button" at bounding box center [1361, 95] width 7 height 7
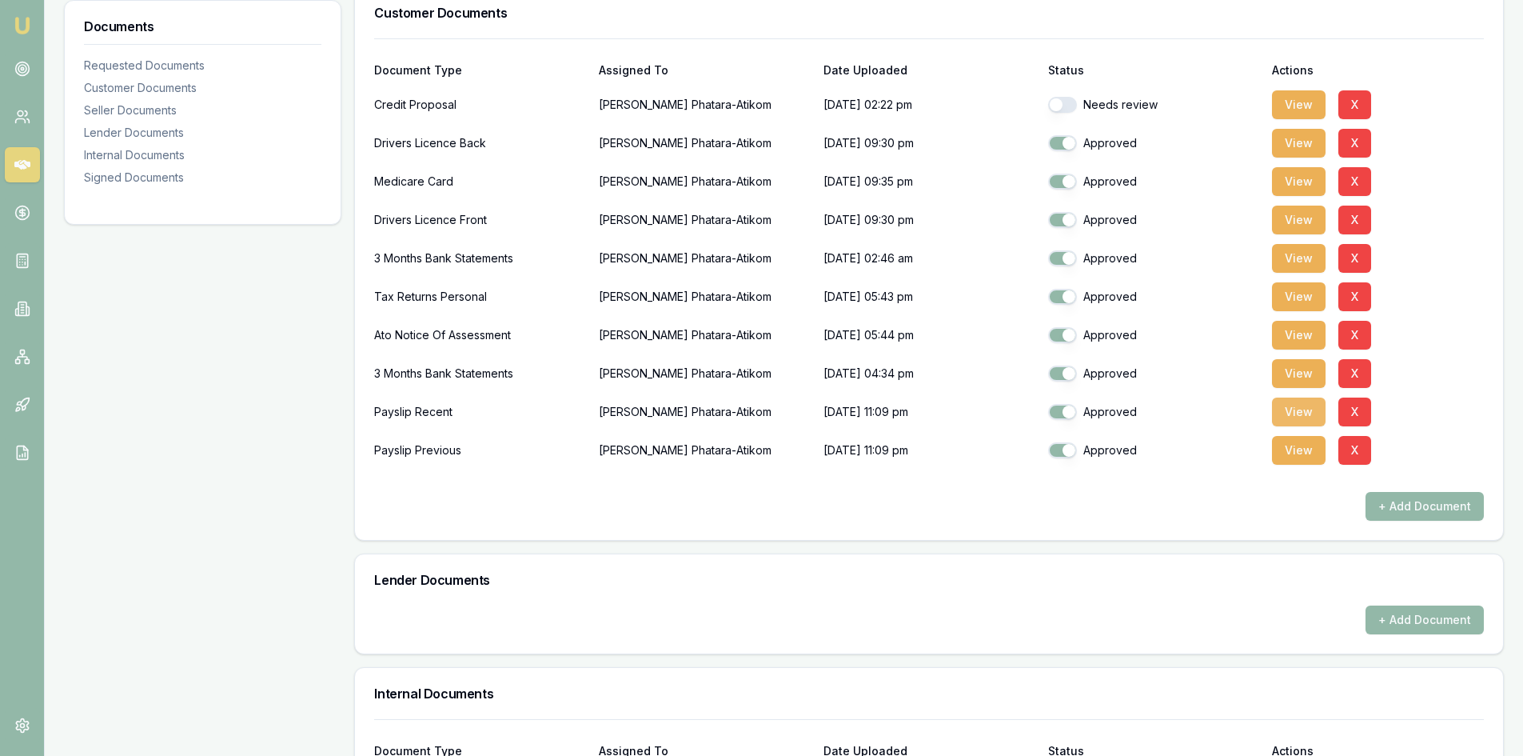
click at [1297, 409] on button "View" at bounding box center [1299, 411] width 54 height 29
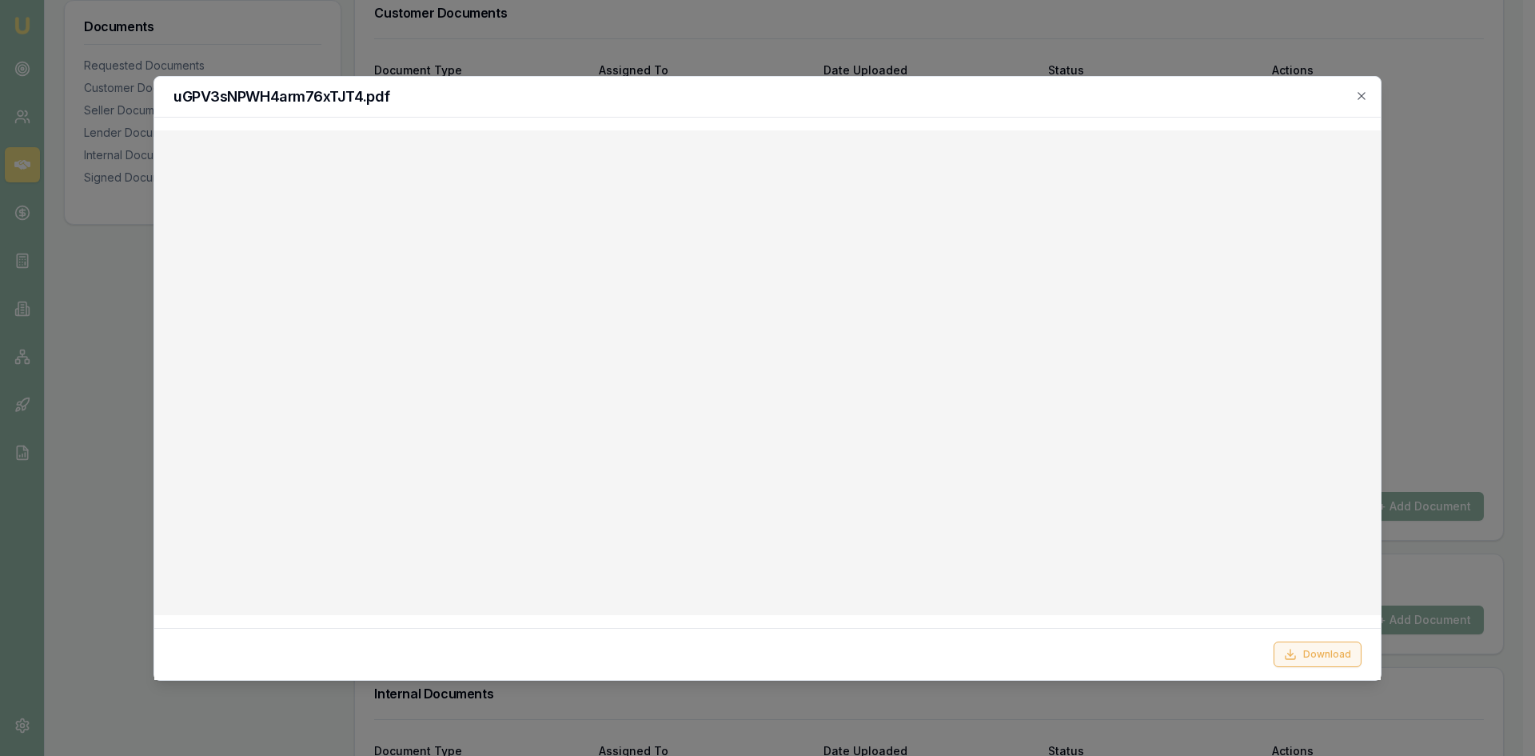
click at [1322, 654] on button "Download" at bounding box center [1318, 654] width 88 height 26
click at [1361, 98] on icon "button" at bounding box center [1361, 96] width 13 height 13
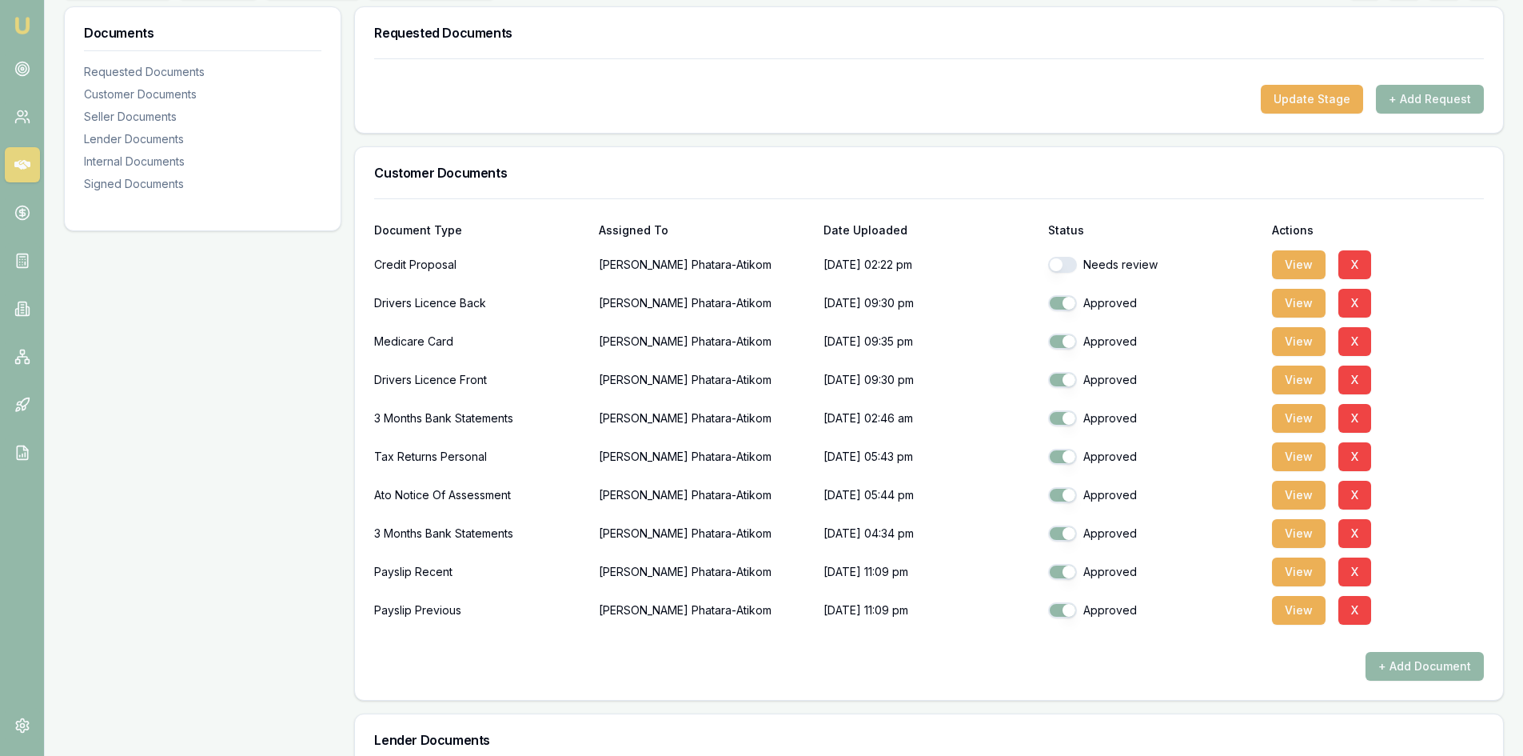
scroll to position [0, 0]
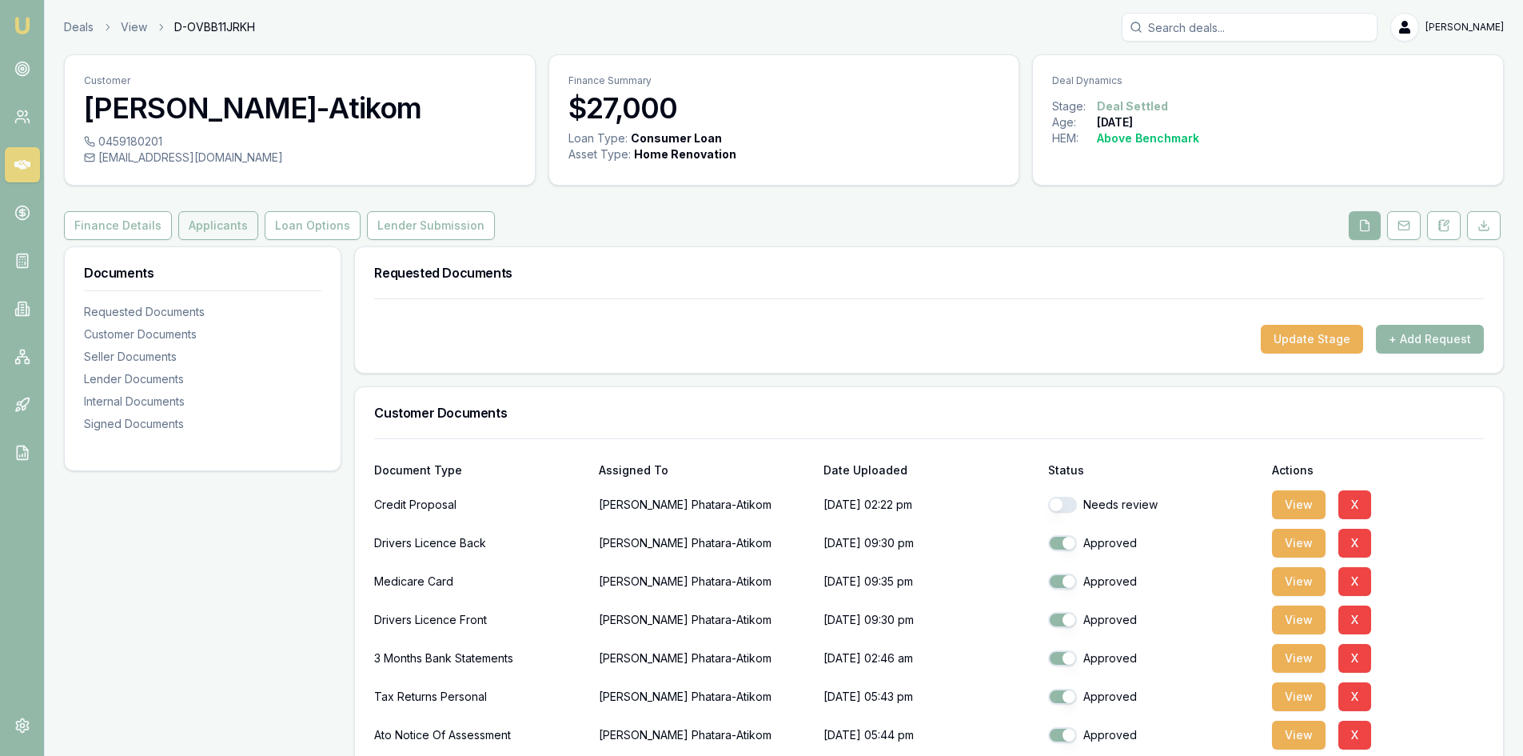
drag, startPoint x: 197, startPoint y: 218, endPoint x: 206, endPoint y: 218, distance: 8.8
click at [197, 218] on button "Applicants" at bounding box center [218, 225] width 80 height 29
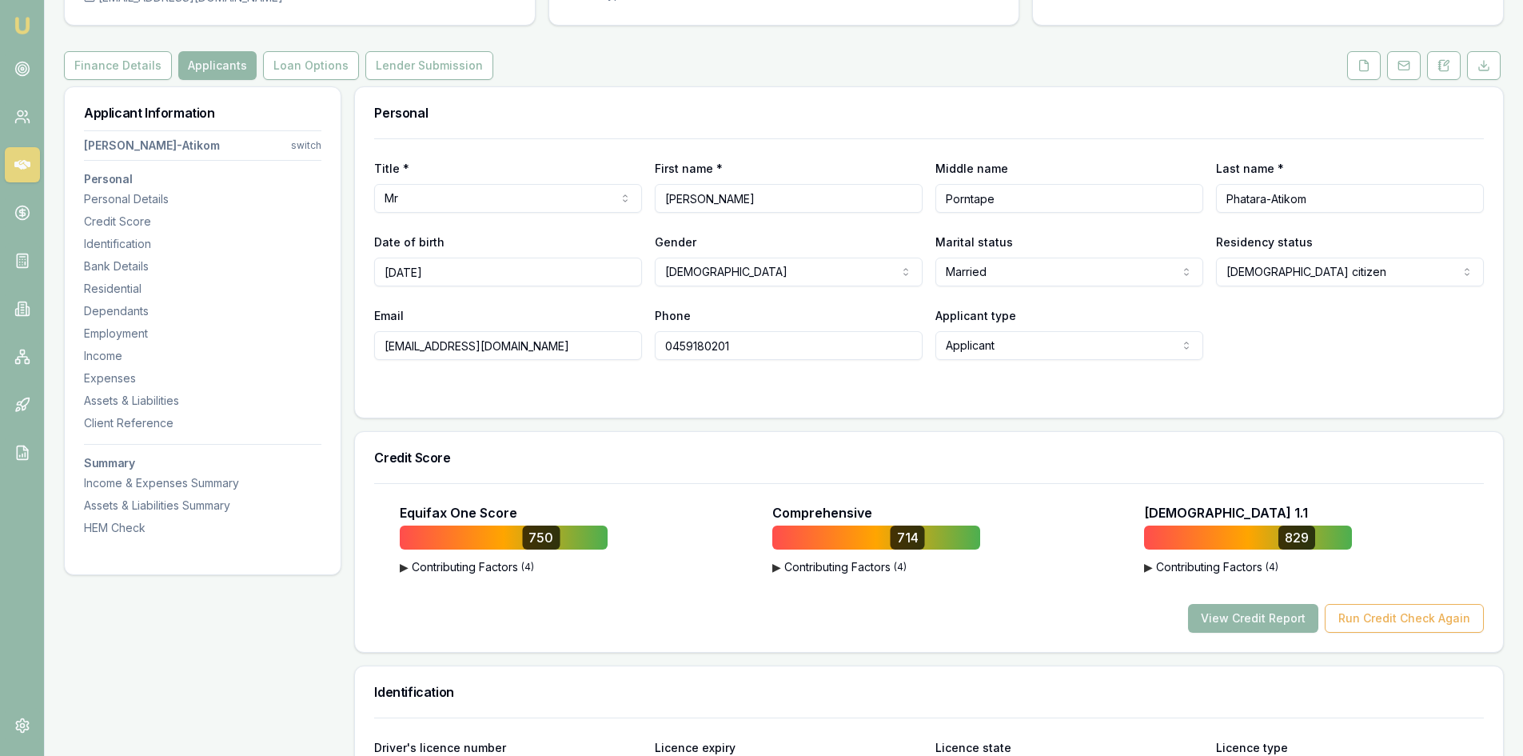
scroll to position [240, 0]
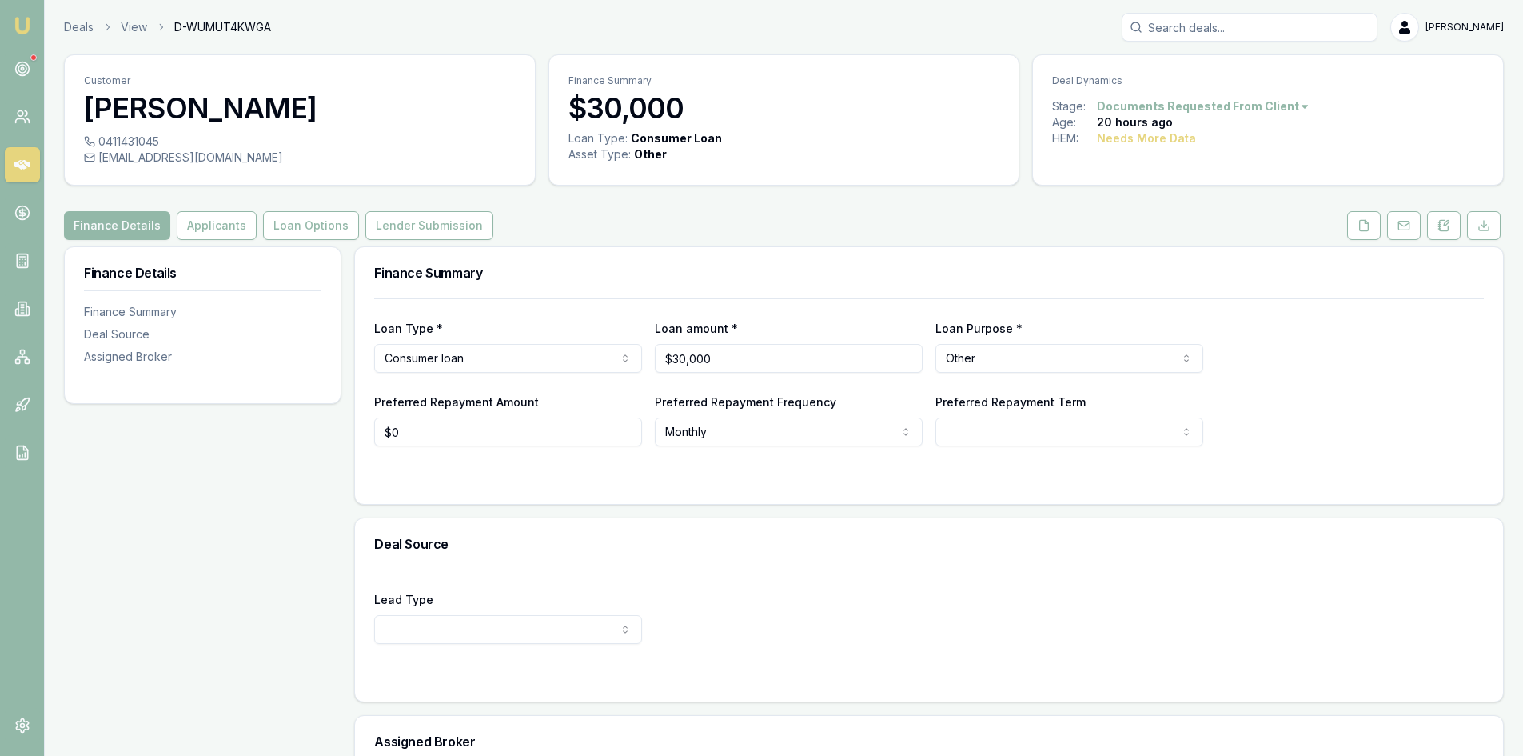
drag, startPoint x: 1355, startPoint y: 221, endPoint x: 1342, endPoint y: 229, distance: 14.7
click at [1355, 221] on button at bounding box center [1364, 225] width 34 height 29
